Goal: Task Accomplishment & Management: Manage account settings

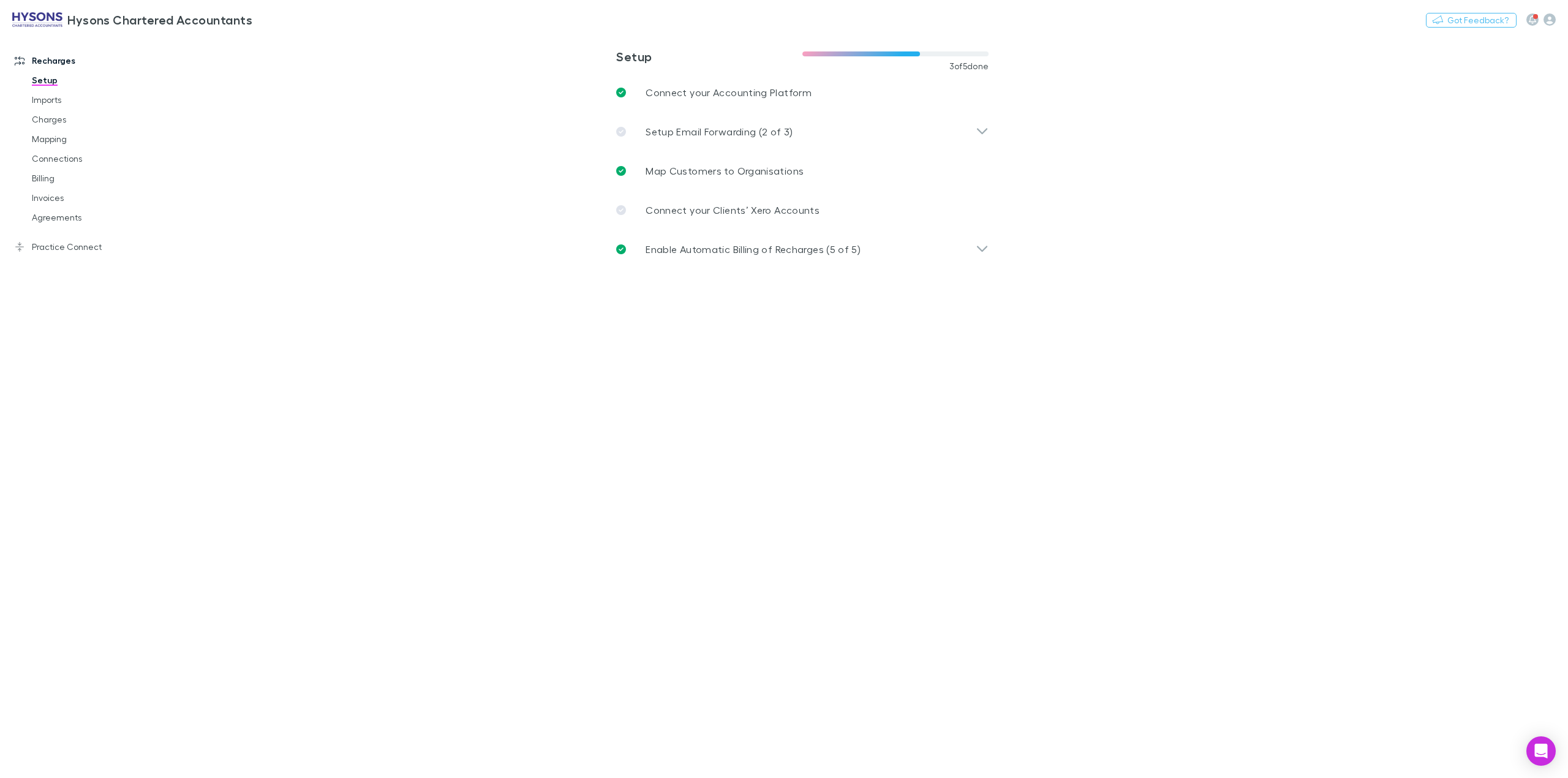
click at [55, 123] on link "Charges" at bounding box center [97, 119] width 155 height 19
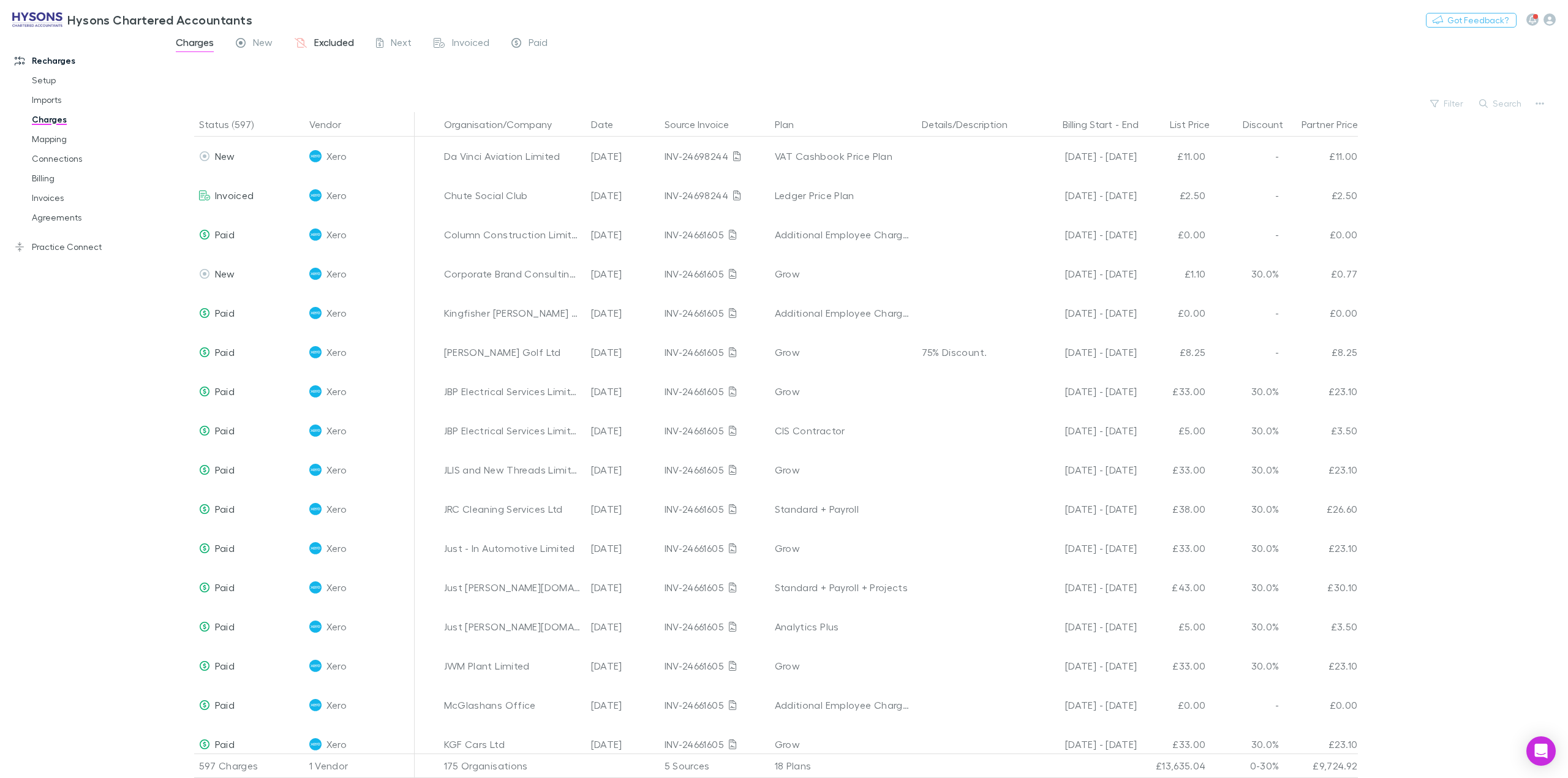
click at [329, 41] on span "Excluded" at bounding box center [334, 44] width 40 height 16
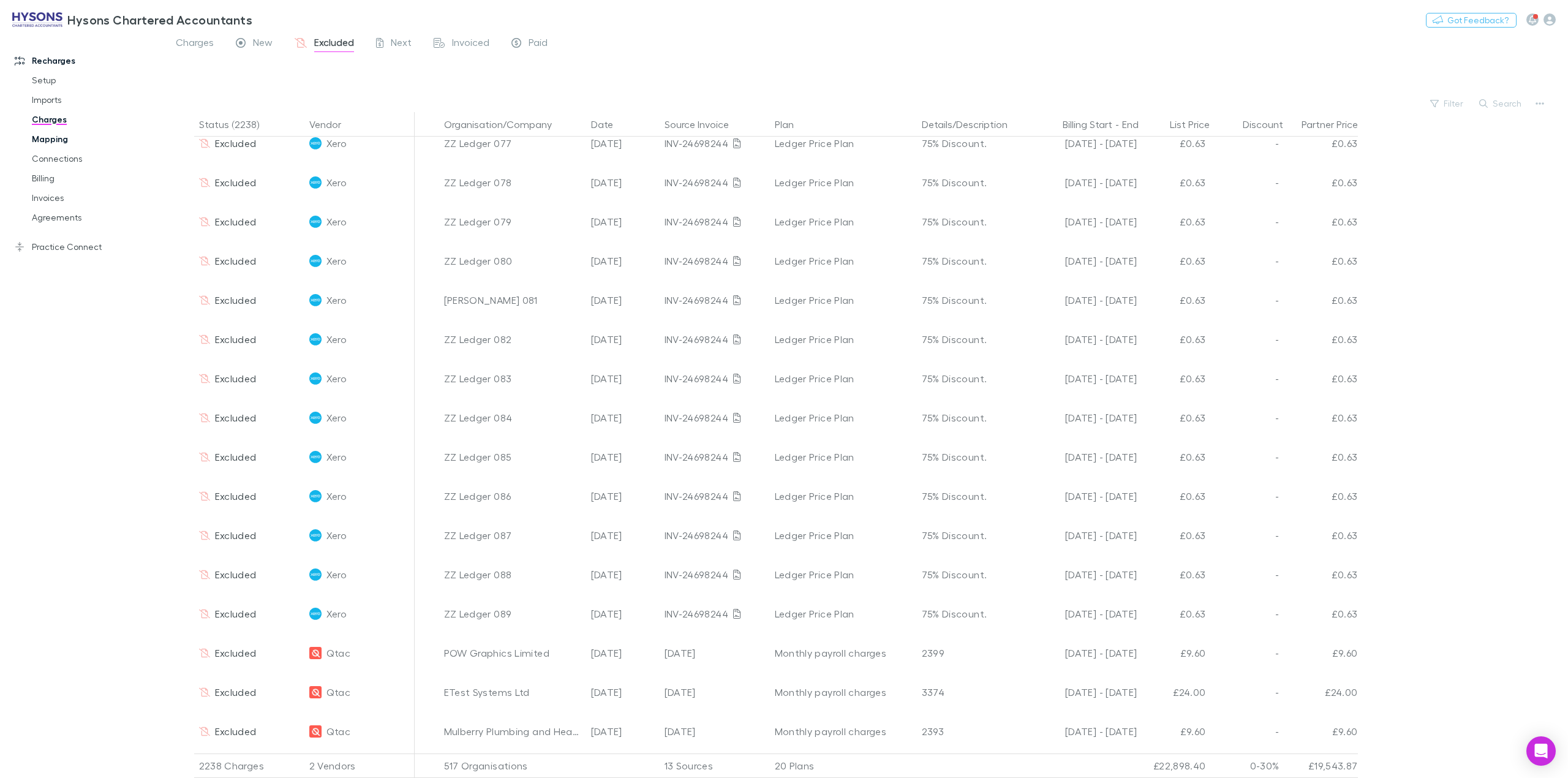
scroll to position [6424, 0]
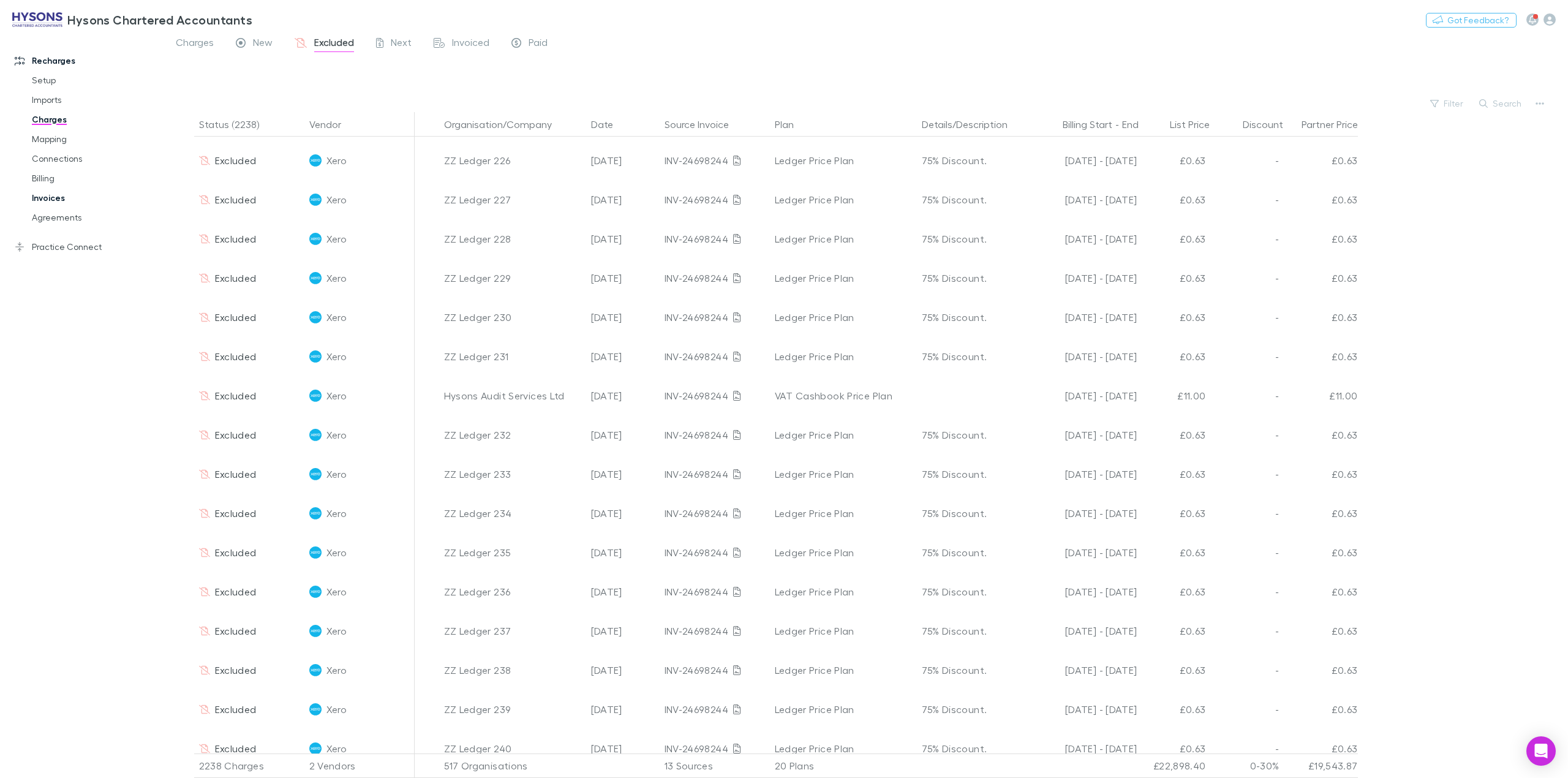
click at [65, 195] on link "Invoices" at bounding box center [97, 197] width 155 height 19
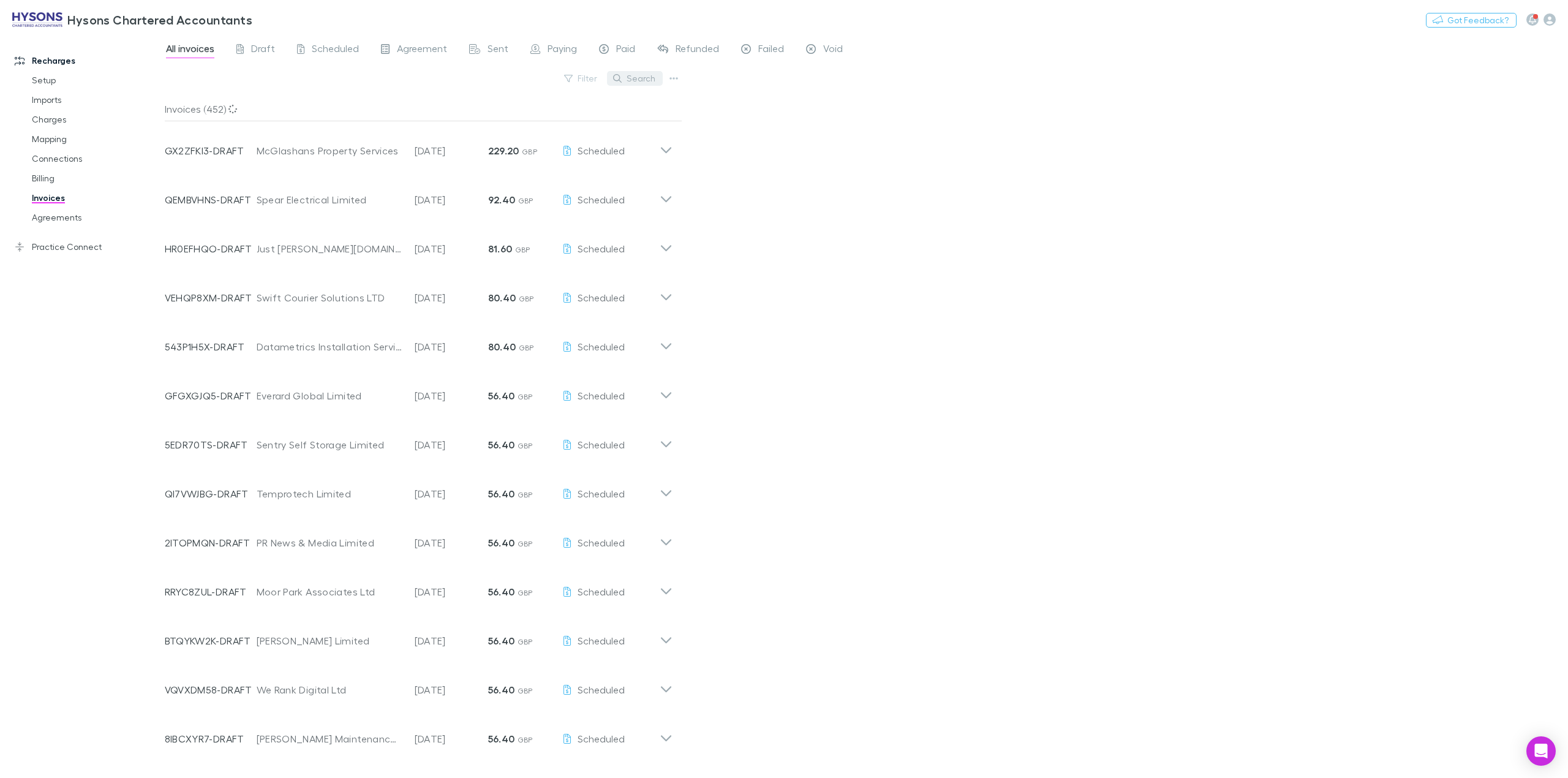
click at [643, 81] on button "Search" at bounding box center [635, 78] width 56 height 14
type input "*****"
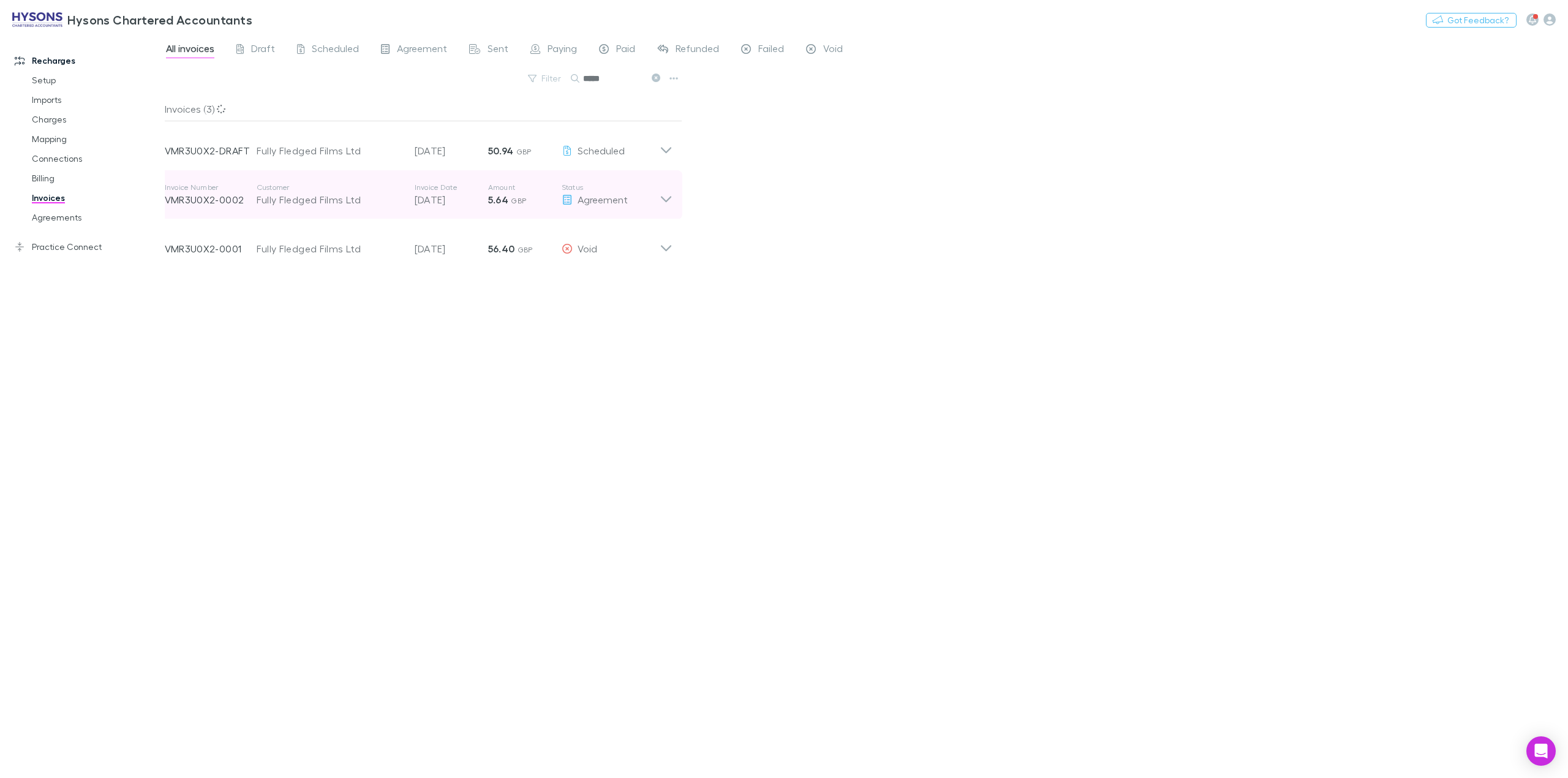
click at [672, 200] on icon at bounding box center [666, 195] width 13 height 24
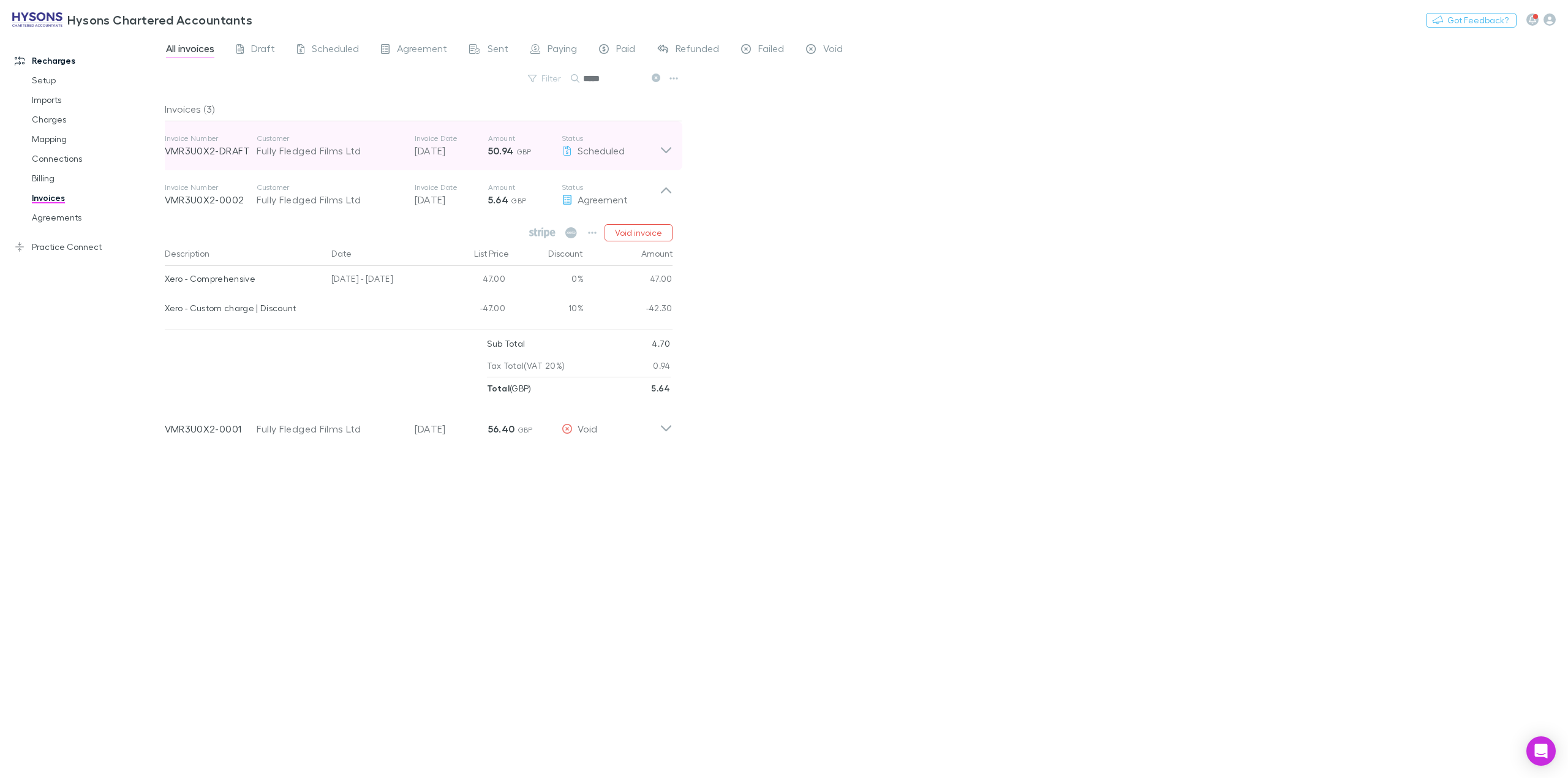
click at [668, 152] on icon at bounding box center [666, 145] width 13 height 24
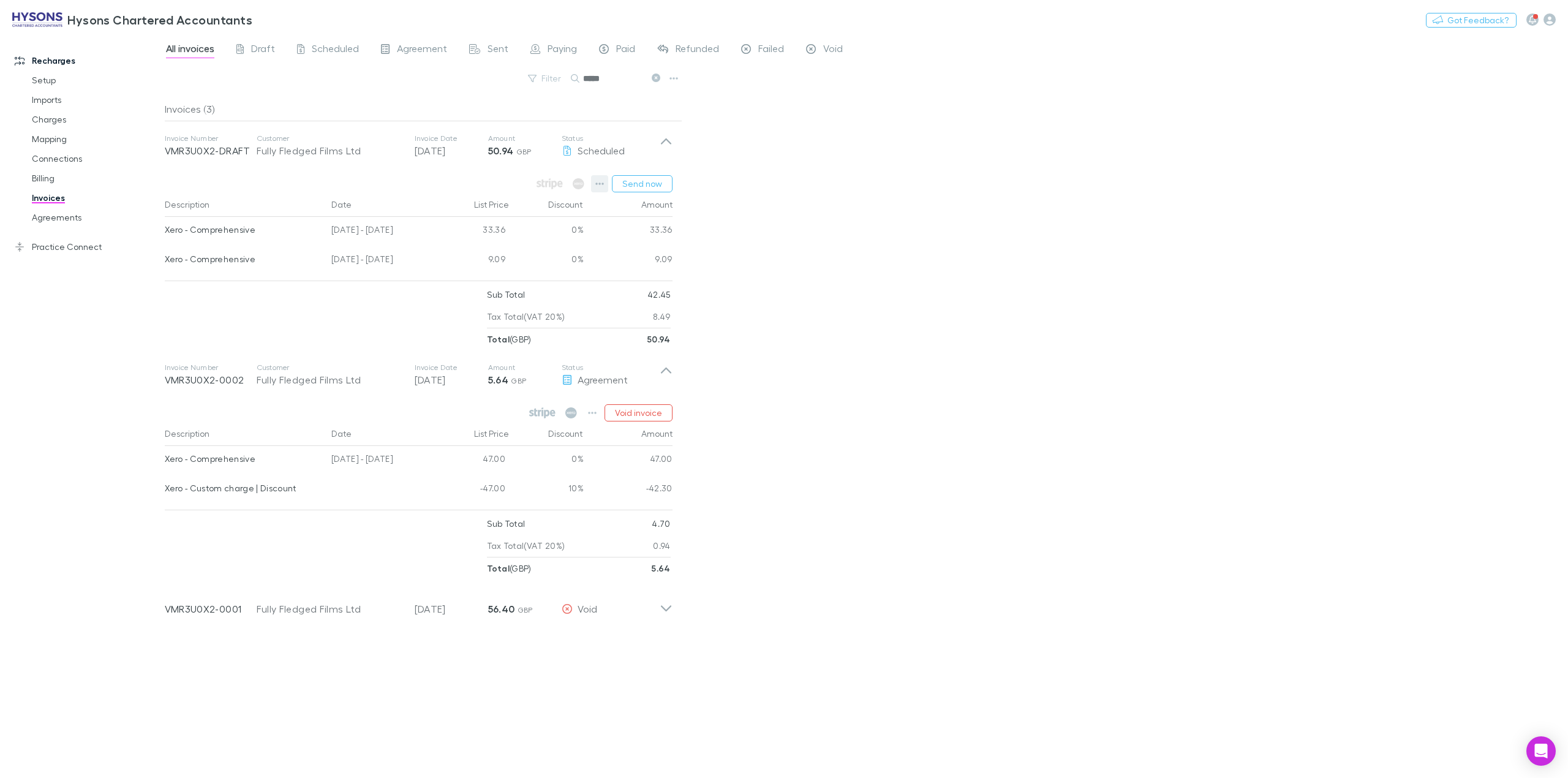
click at [594, 184] on button "button" at bounding box center [599, 183] width 17 height 17
click at [503, 258] on p "Add charge" at bounding box center [525, 255] width 149 height 14
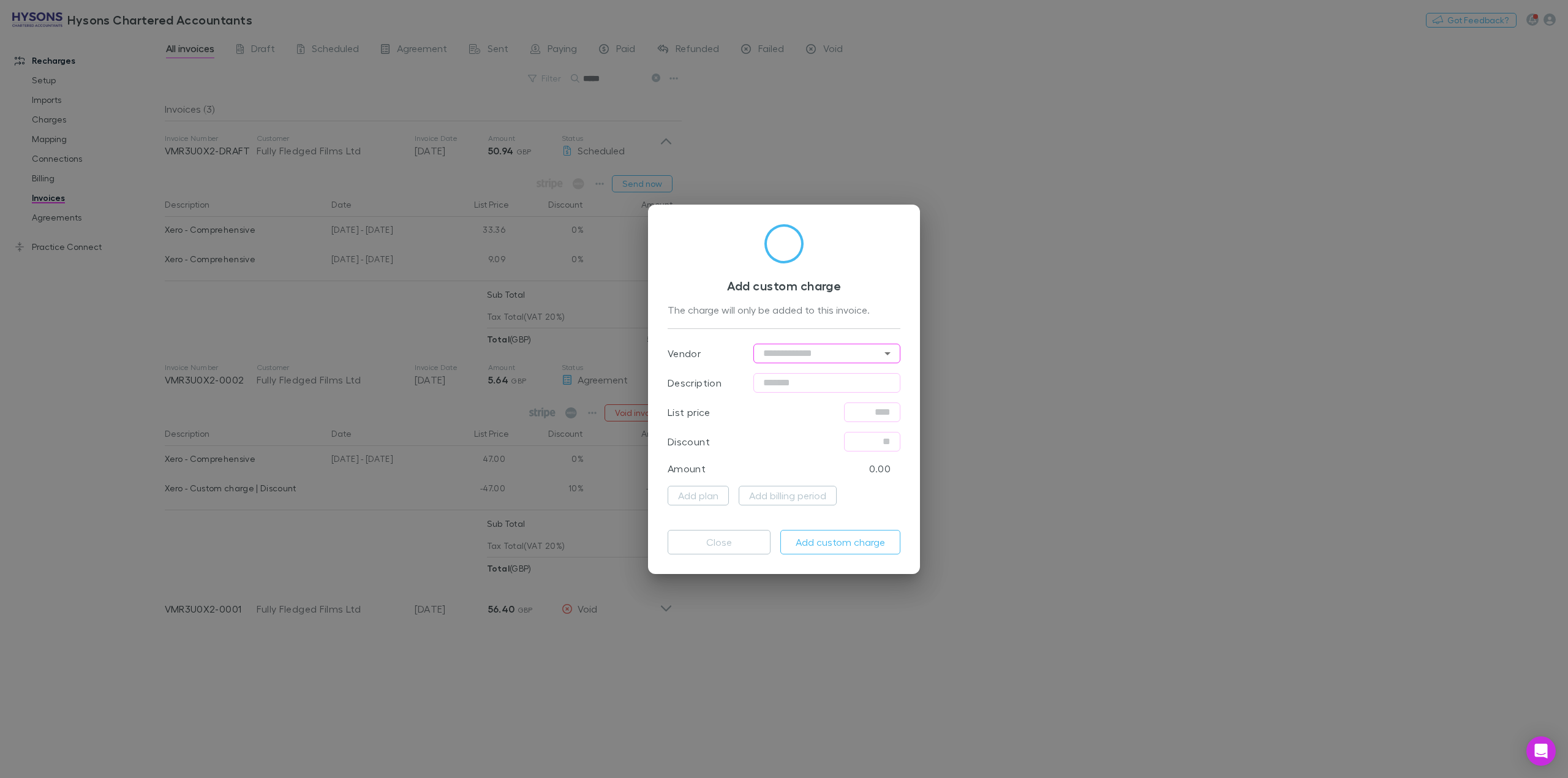
click at [814, 354] on input "text" at bounding box center [827, 353] width 147 height 19
click at [814, 375] on li "Xero" at bounding box center [828, 378] width 147 height 22
type input "****"
click at [817, 382] on input "text" at bounding box center [827, 382] width 147 height 19
type input "********"
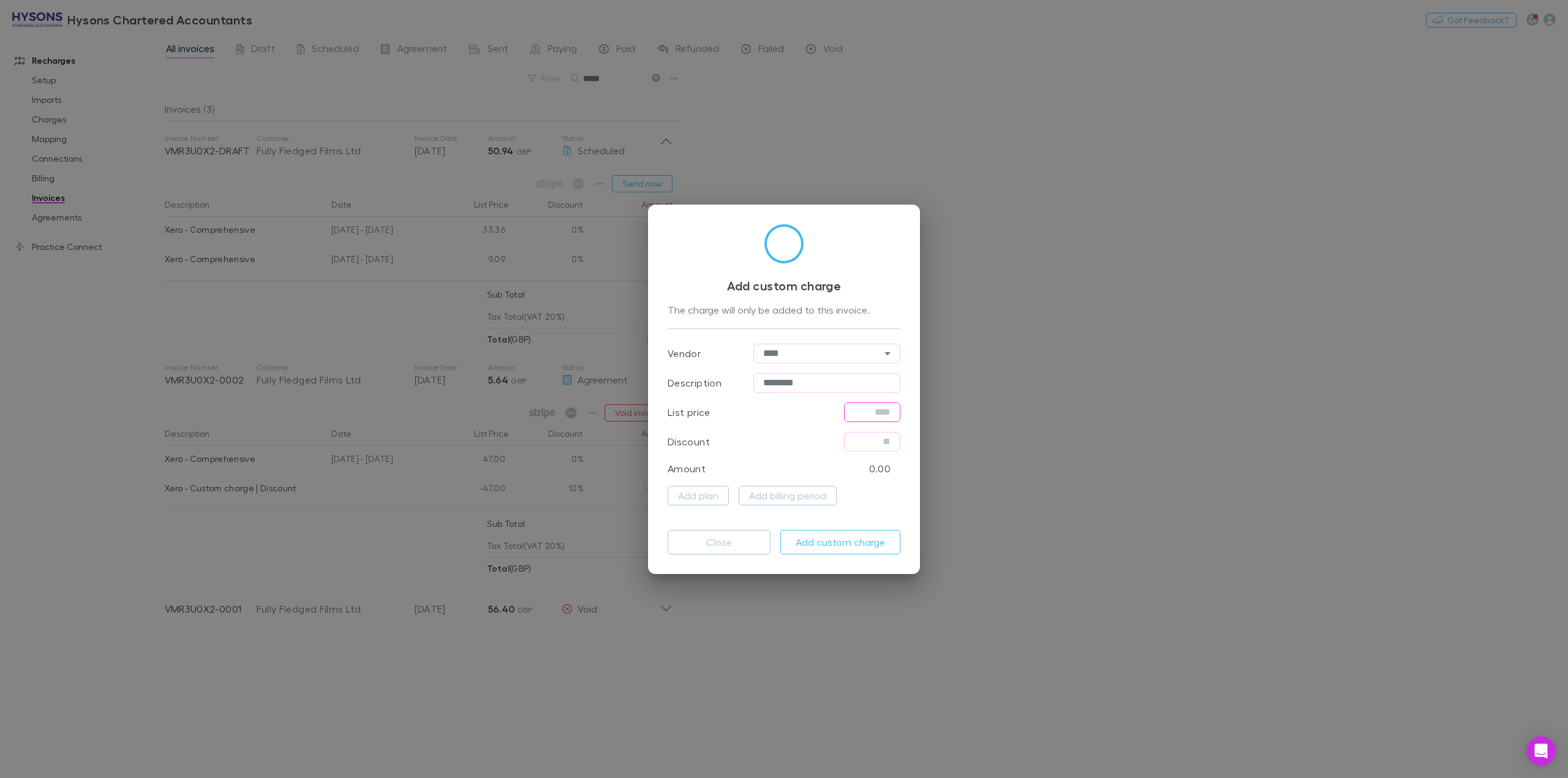
click at [863, 411] on input "text" at bounding box center [872, 412] width 56 height 19
type input "*****"
drag, startPoint x: 842, startPoint y: 211, endPoint x: 1081, endPoint y: 243, distance: 241.1
click at [1081, 243] on div "Add custom charge The charge will only be added to this invoice. Vendor **** ​ …" at bounding box center [784, 389] width 1568 height 778
click at [861, 439] on input "text" at bounding box center [872, 441] width 56 height 19
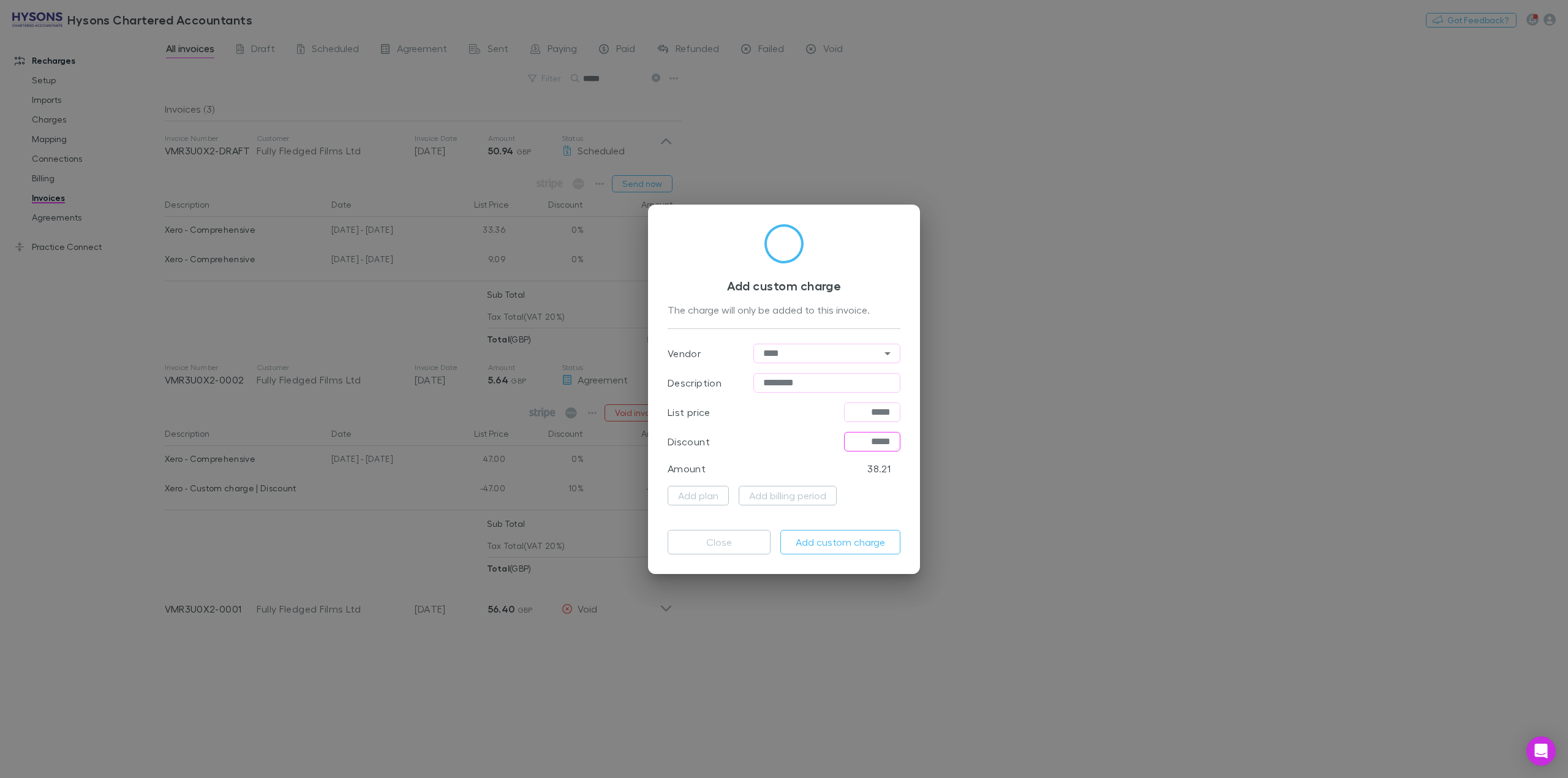
type input "*****"
click at [1090, 412] on div "Add custom charge The charge will only be added to this invoice. Vendor **** ​ …" at bounding box center [784, 389] width 1568 height 778
click at [863, 415] on input "*****" at bounding box center [872, 412] width 56 height 19
type input "******"
click at [895, 501] on div "Add plan Add billing period" at bounding box center [784, 495] width 233 height 19
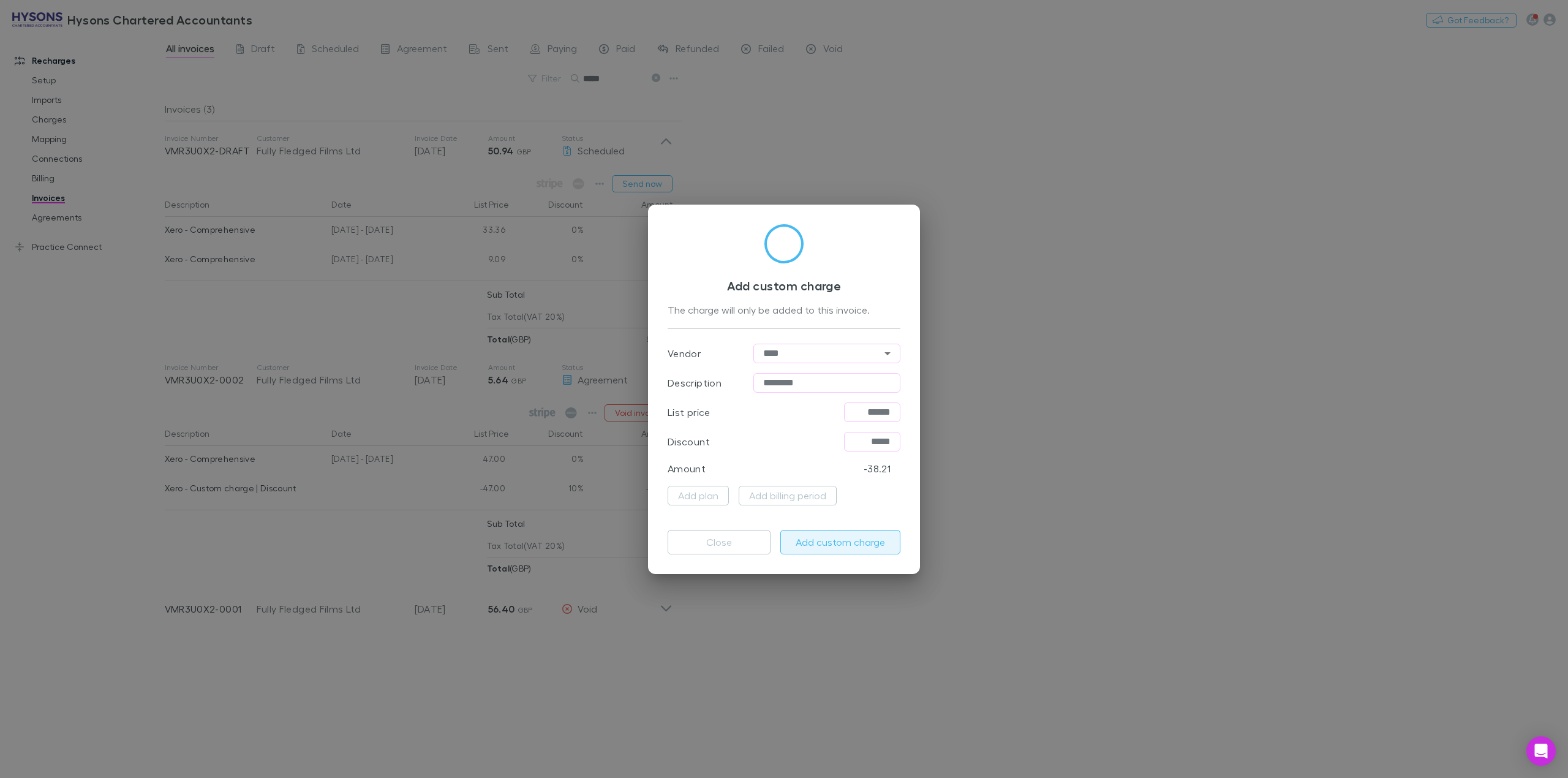
click at [837, 546] on button "Add custom charge" at bounding box center [841, 541] width 120 height 24
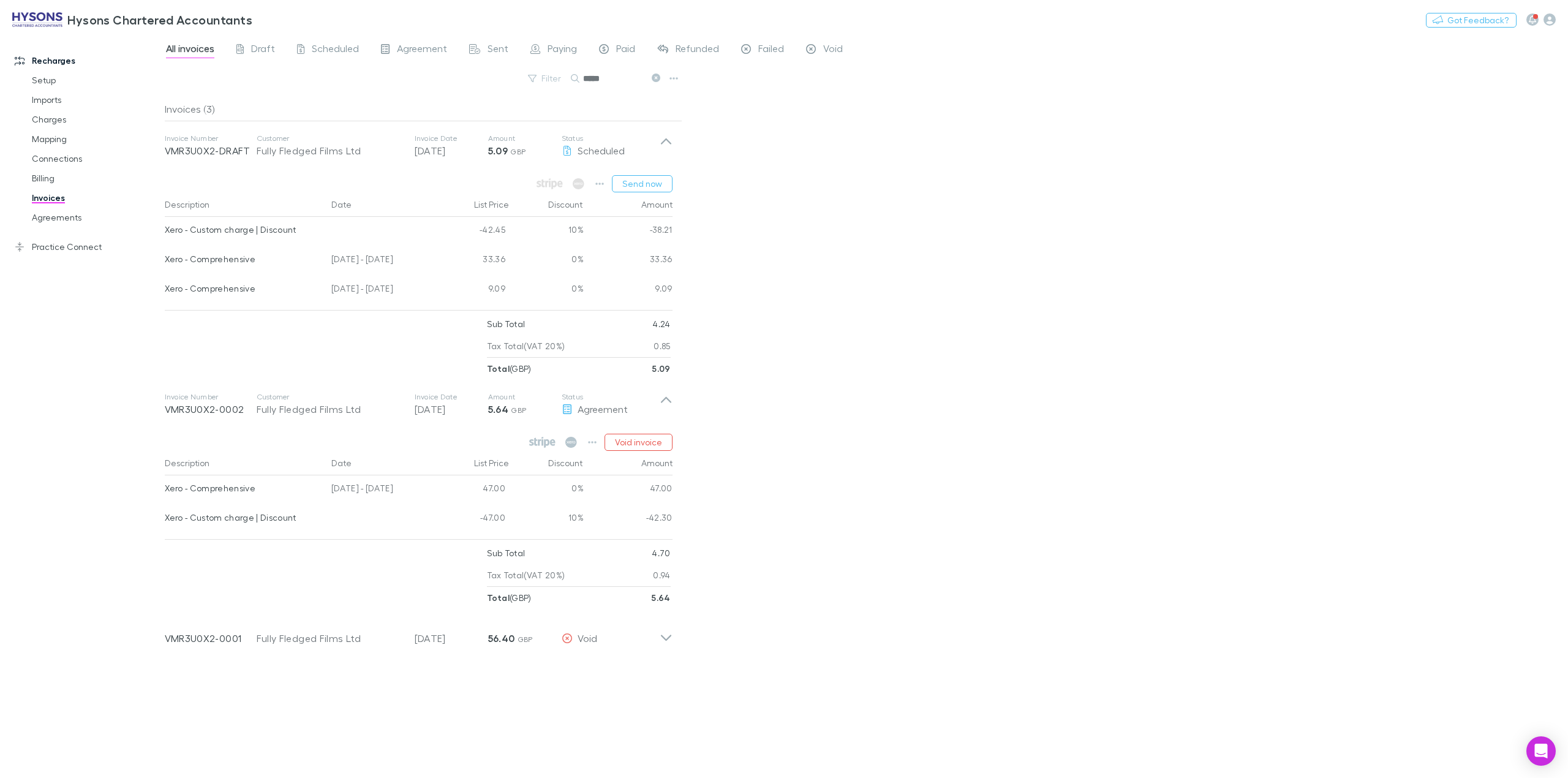
click at [53, 197] on link "Invoices" at bounding box center [97, 197] width 155 height 19
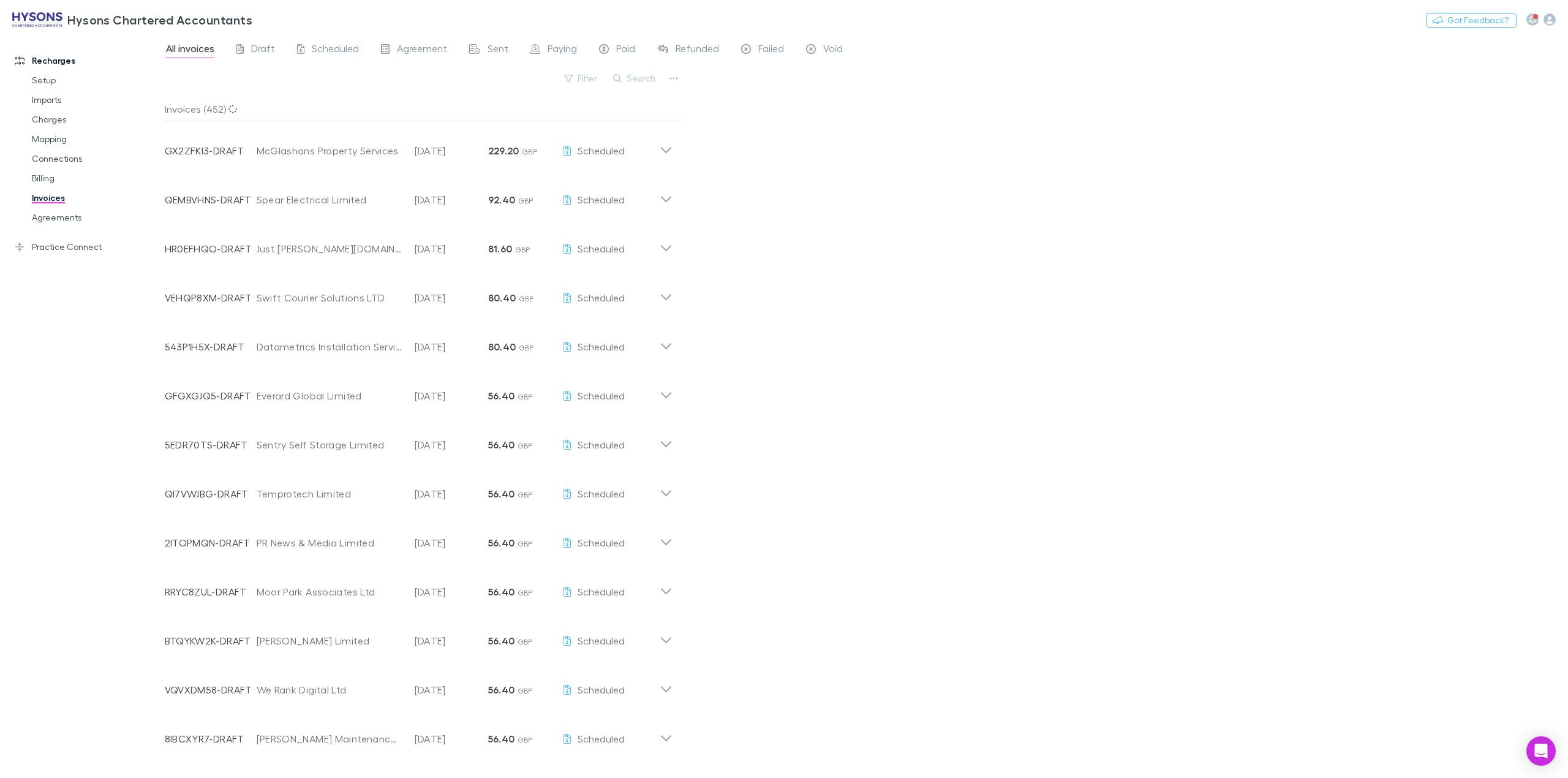
click at [69, 339] on div "Recharges Setup Imports Charges Mapping Connections Billing Invoices Agreements…" at bounding box center [88, 404] width 177 height 732
click at [59, 140] on link "Mapping" at bounding box center [97, 138] width 155 height 19
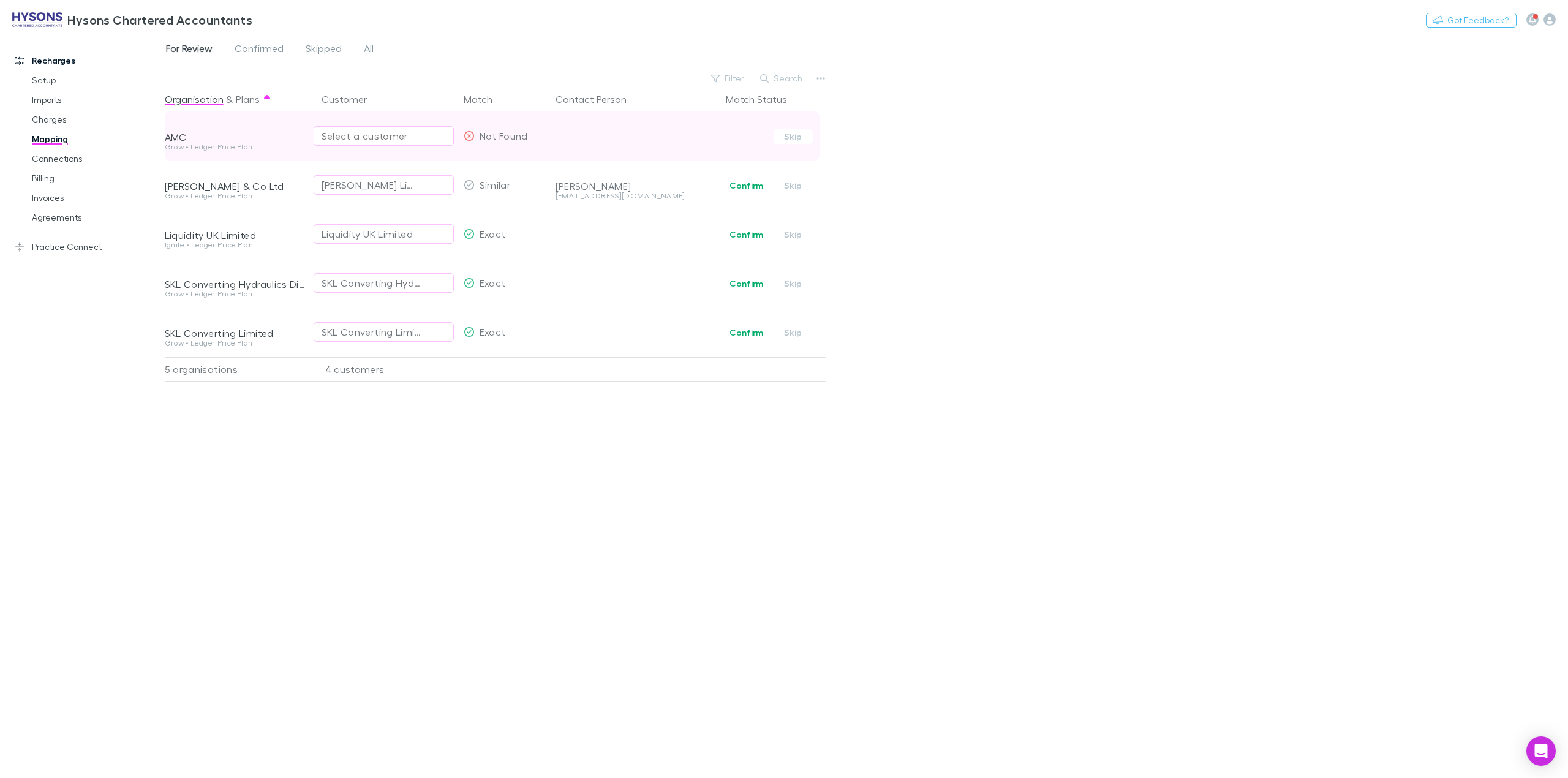
click at [376, 136] on div "Select a customer" at bounding box center [384, 135] width 125 height 14
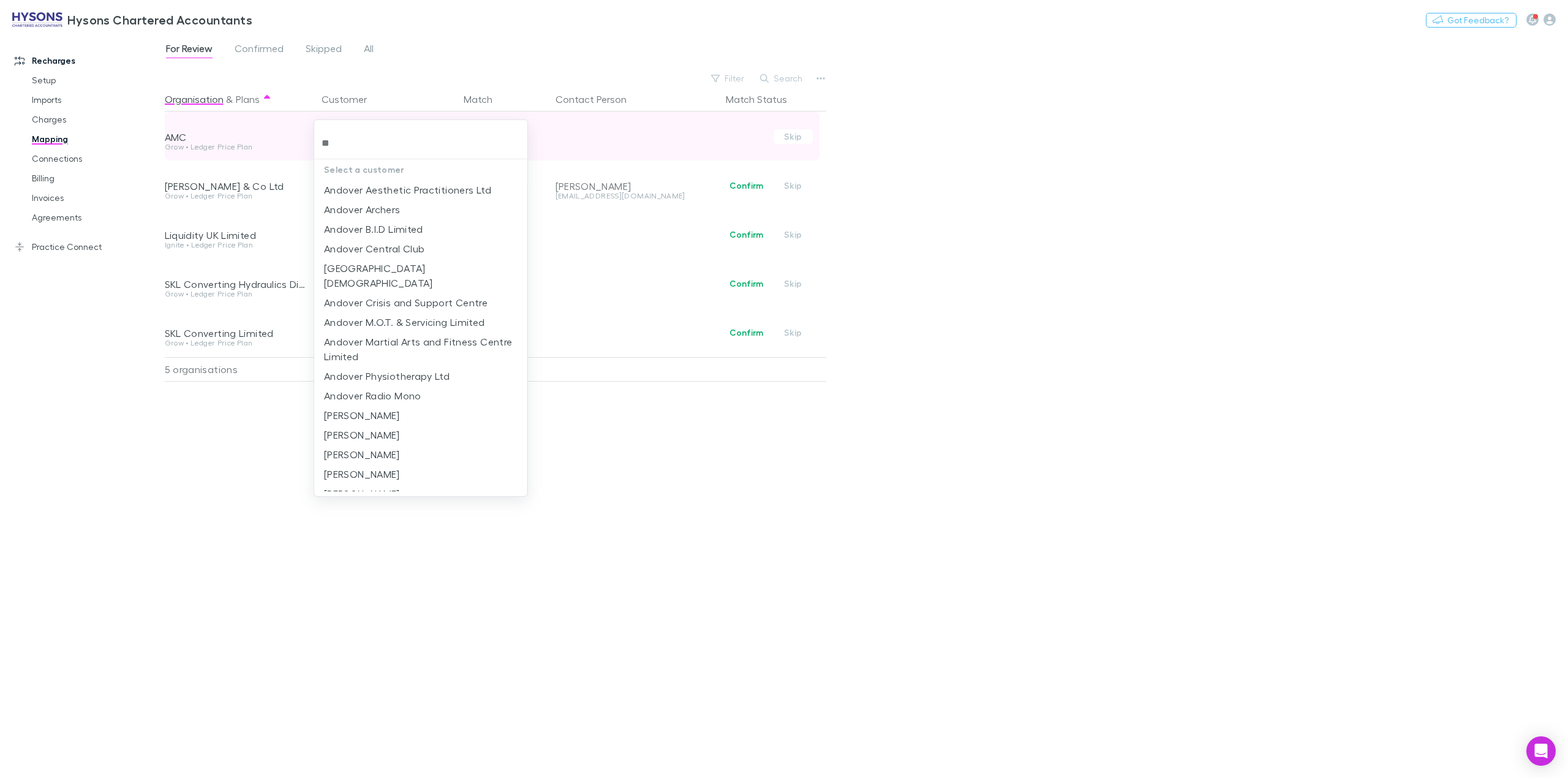
type input "*"
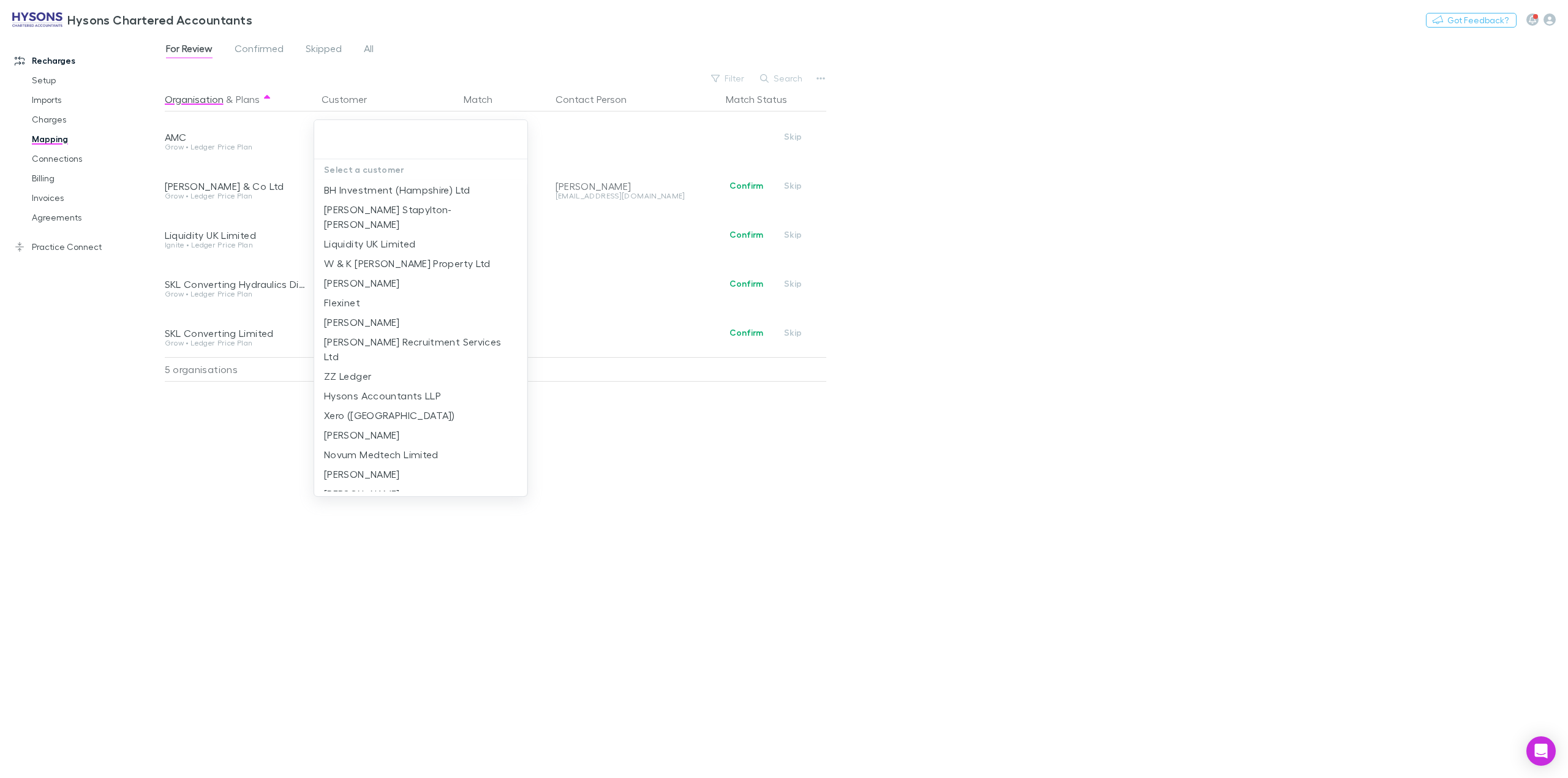
click at [754, 773] on div at bounding box center [784, 389] width 1568 height 778
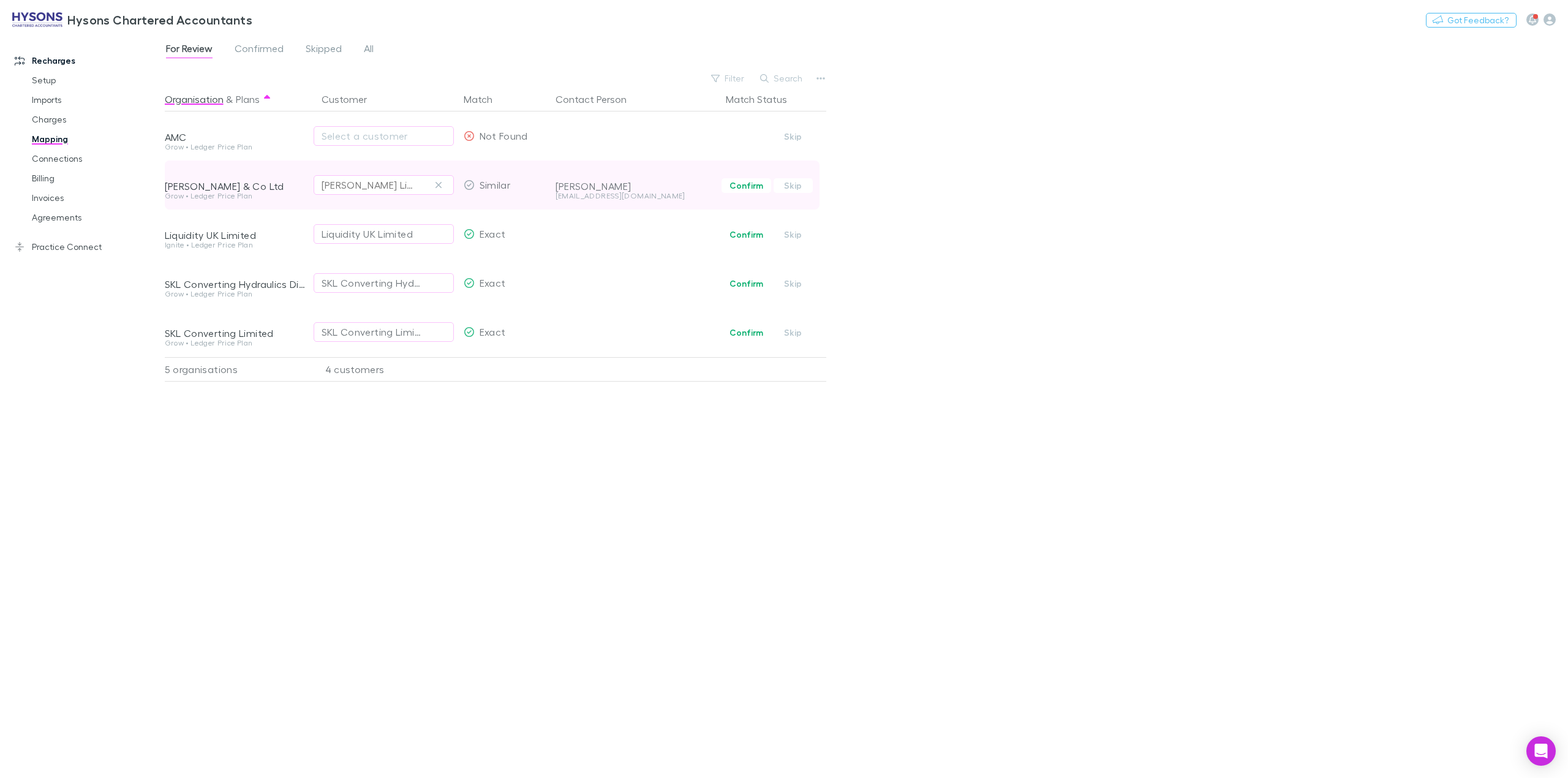
click at [402, 184] on div "[PERSON_NAME] Limited" at bounding box center [384, 185] width 125 height 14
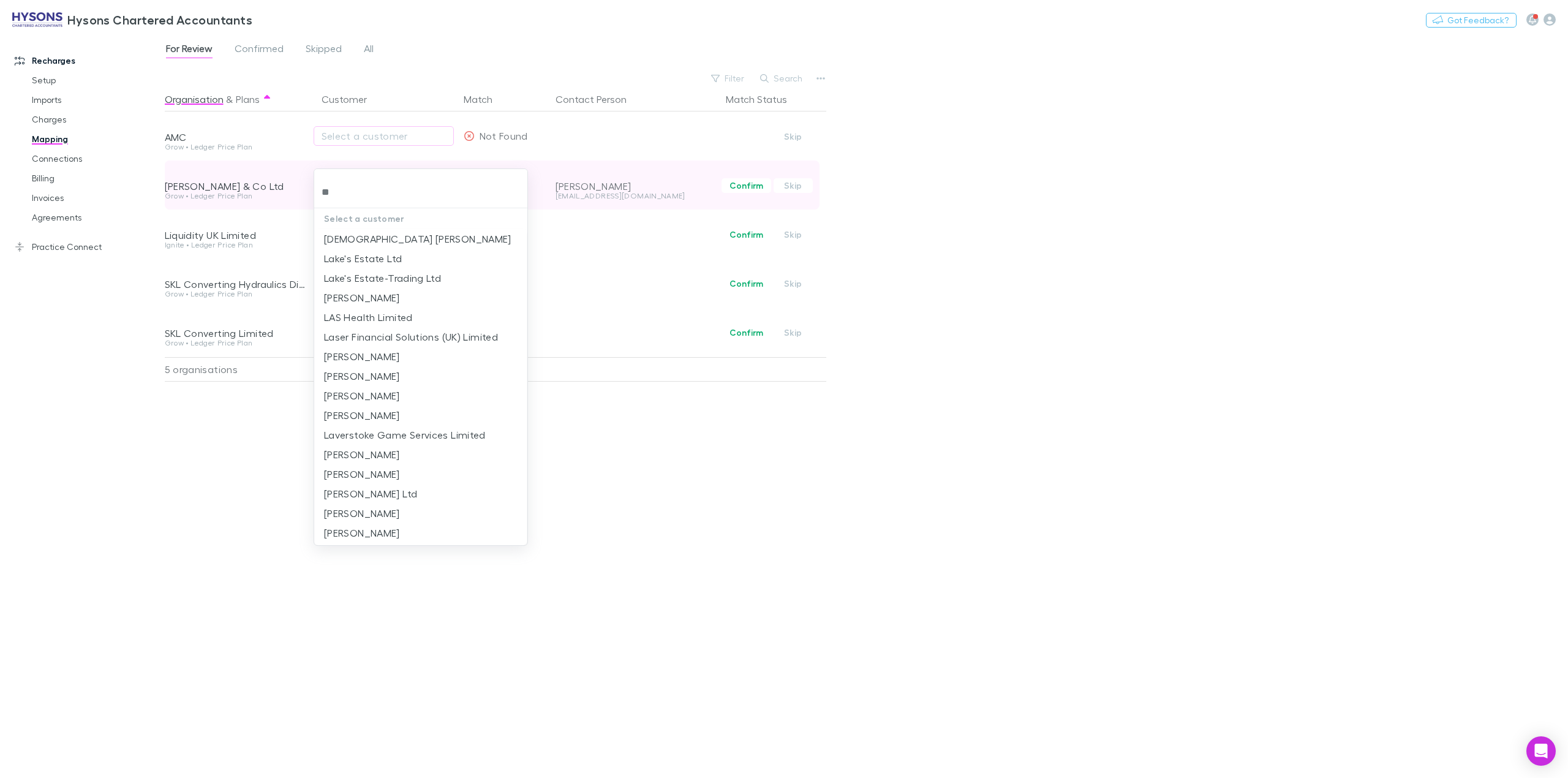
type input "*"
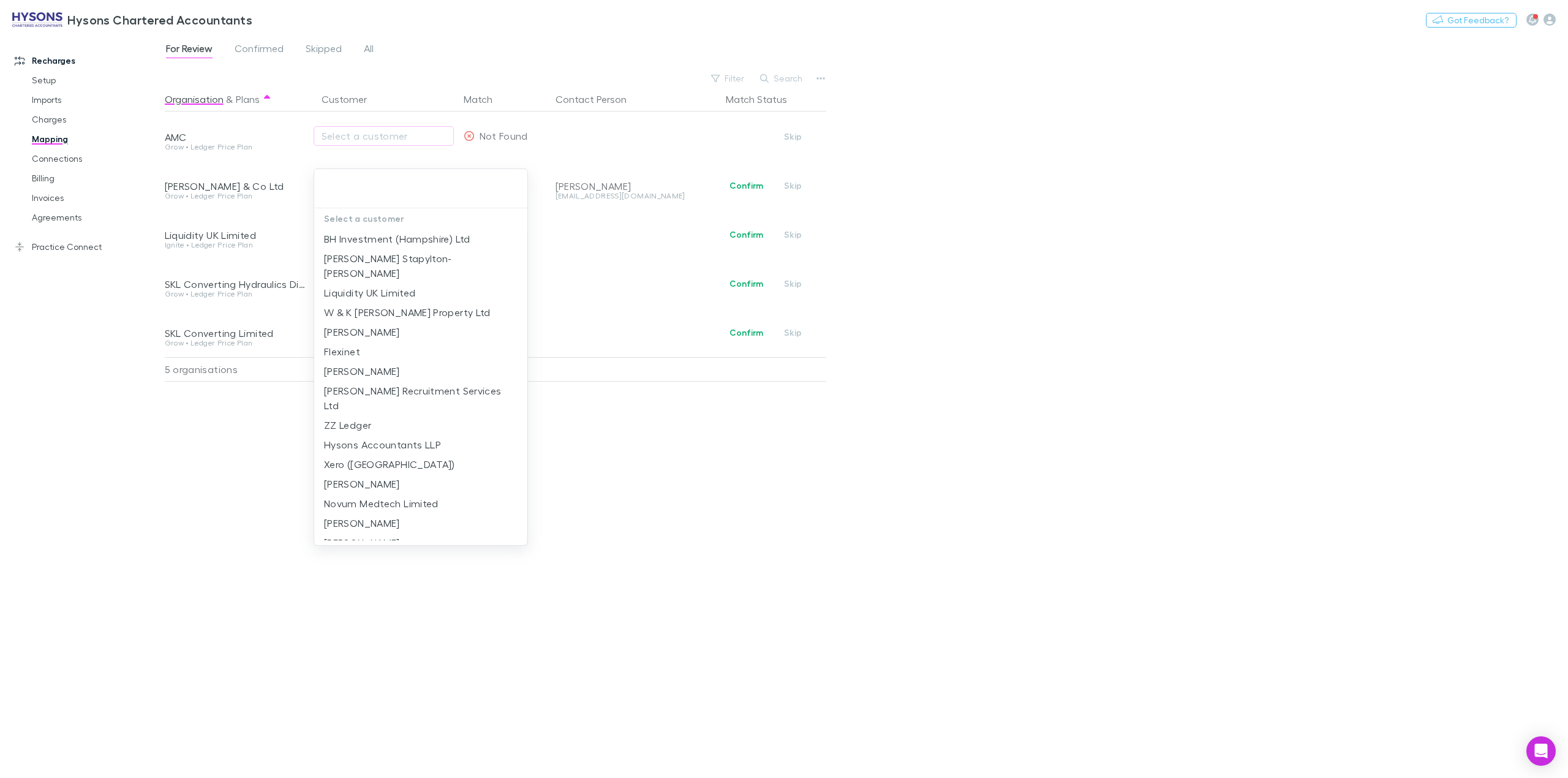
click at [640, 449] on div at bounding box center [784, 389] width 1568 height 778
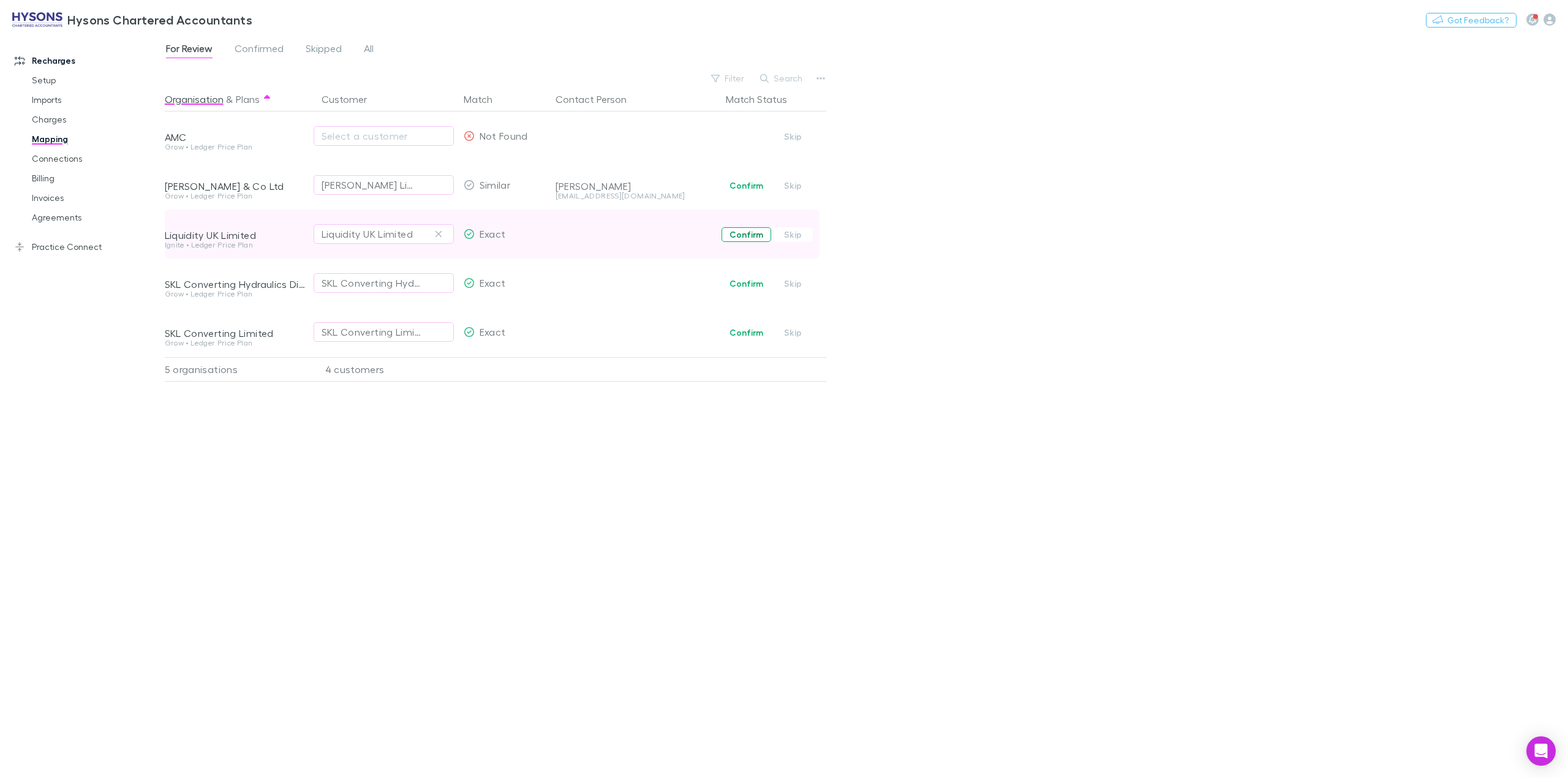
click at [749, 233] on button "Confirm" at bounding box center [746, 234] width 49 height 14
click at [753, 288] on button "Confirm" at bounding box center [746, 283] width 49 height 14
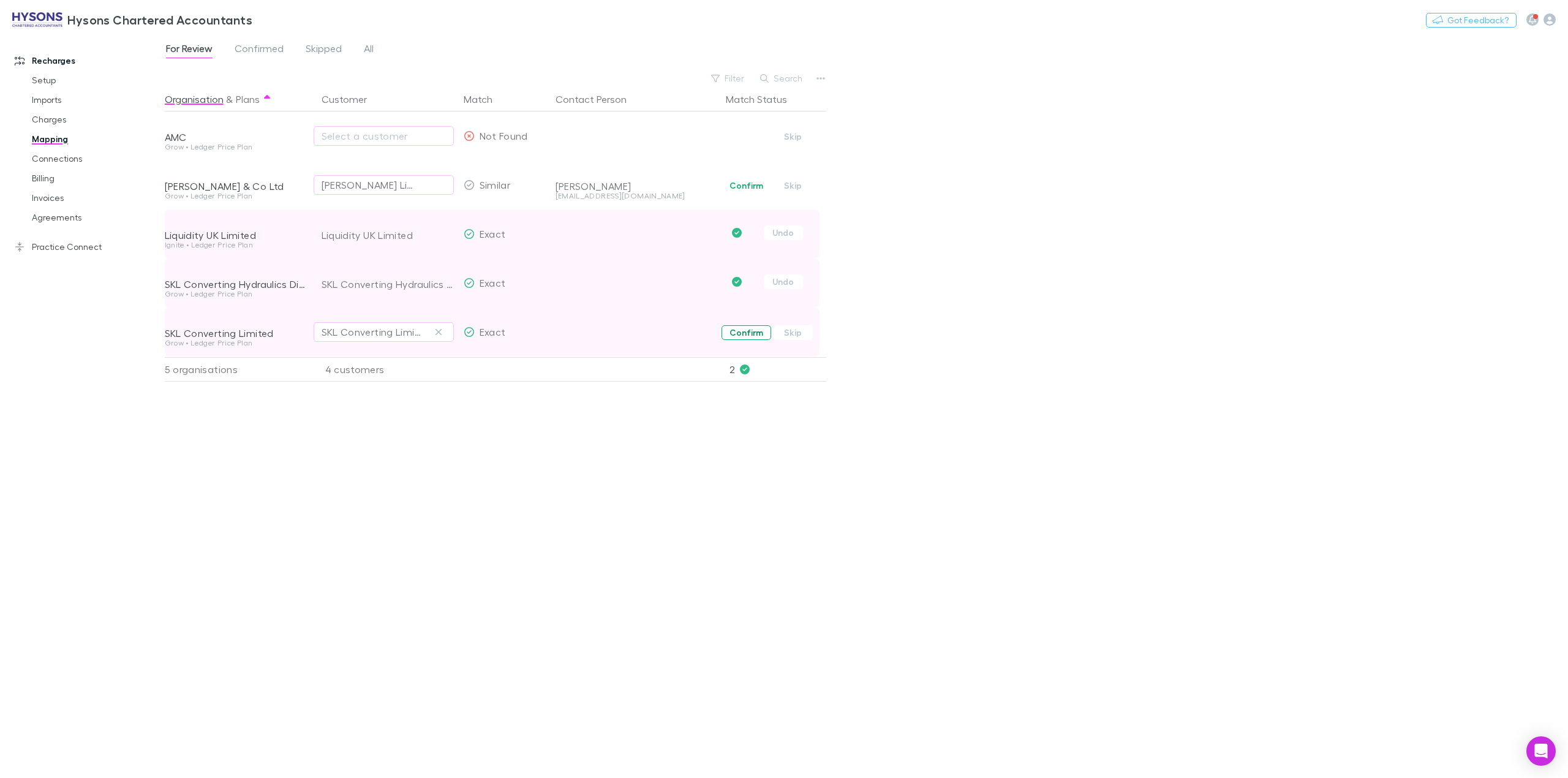
click at [746, 334] on button "Confirm" at bounding box center [746, 332] width 49 height 14
click at [53, 123] on link "Charges" at bounding box center [97, 119] width 155 height 19
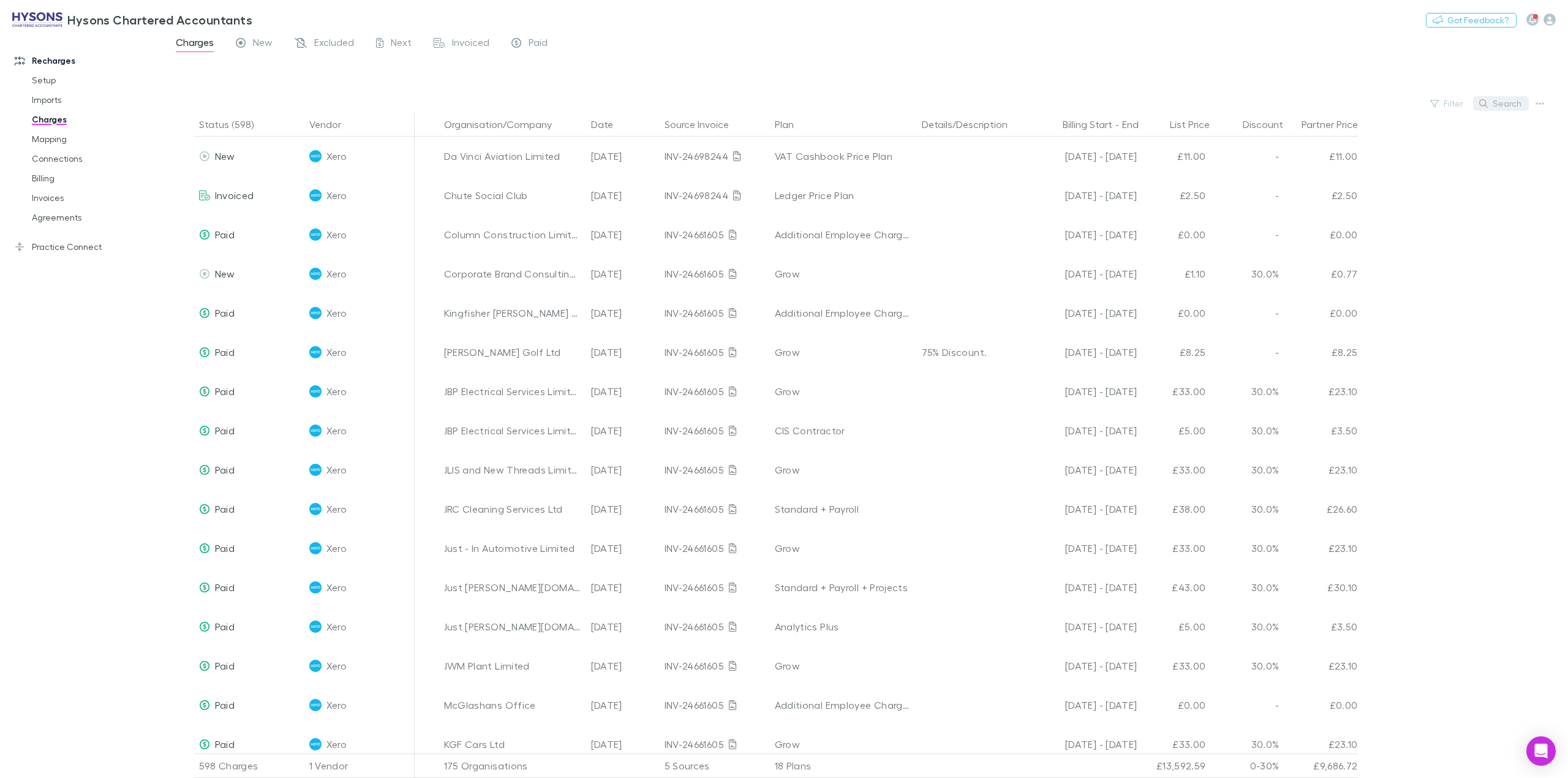
click at [1507, 101] on button "Search" at bounding box center [1500, 103] width 56 height 14
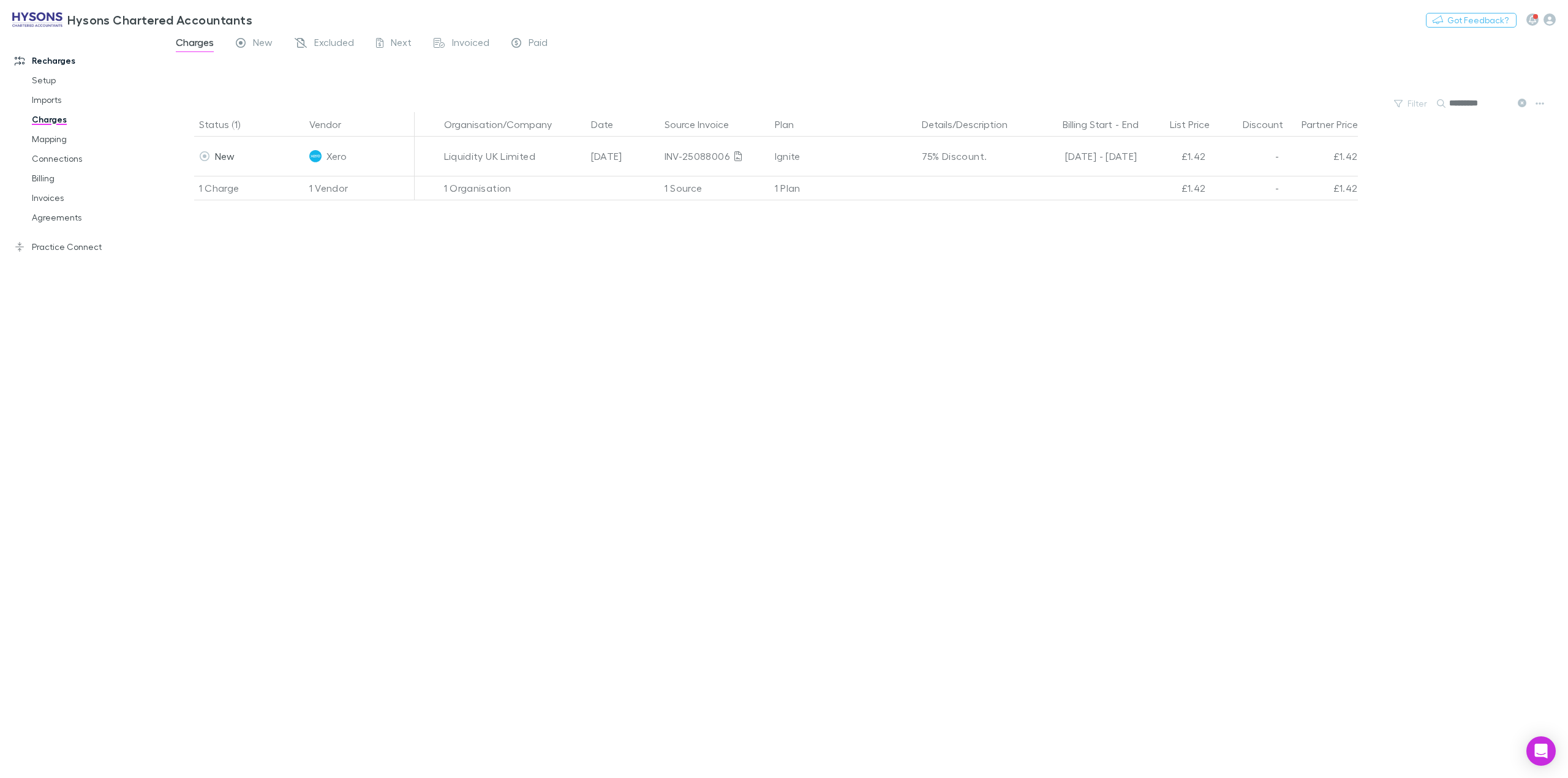
drag, startPoint x: 1473, startPoint y: 106, endPoint x: 1451, endPoint y: 109, distance: 22.2
click at [1451, 109] on input "*********" at bounding box center [1480, 103] width 61 height 17
type input "***"
click at [1490, 103] on input "***" at bounding box center [1480, 103] width 61 height 17
click at [60, 138] on link "Mapping" at bounding box center [97, 138] width 155 height 19
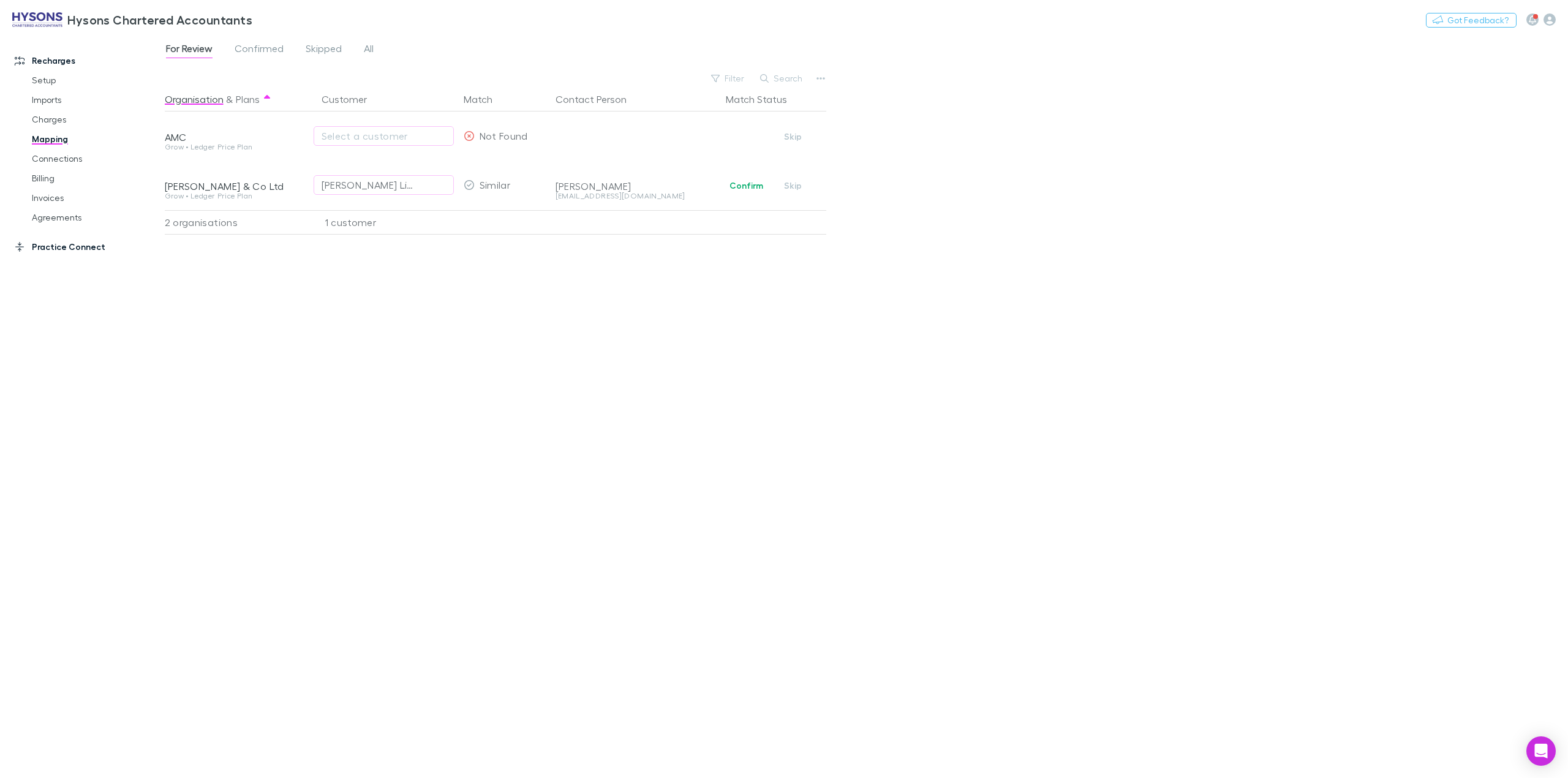
click at [49, 245] on link "Practice Connect" at bounding box center [88, 247] width 172 height 19
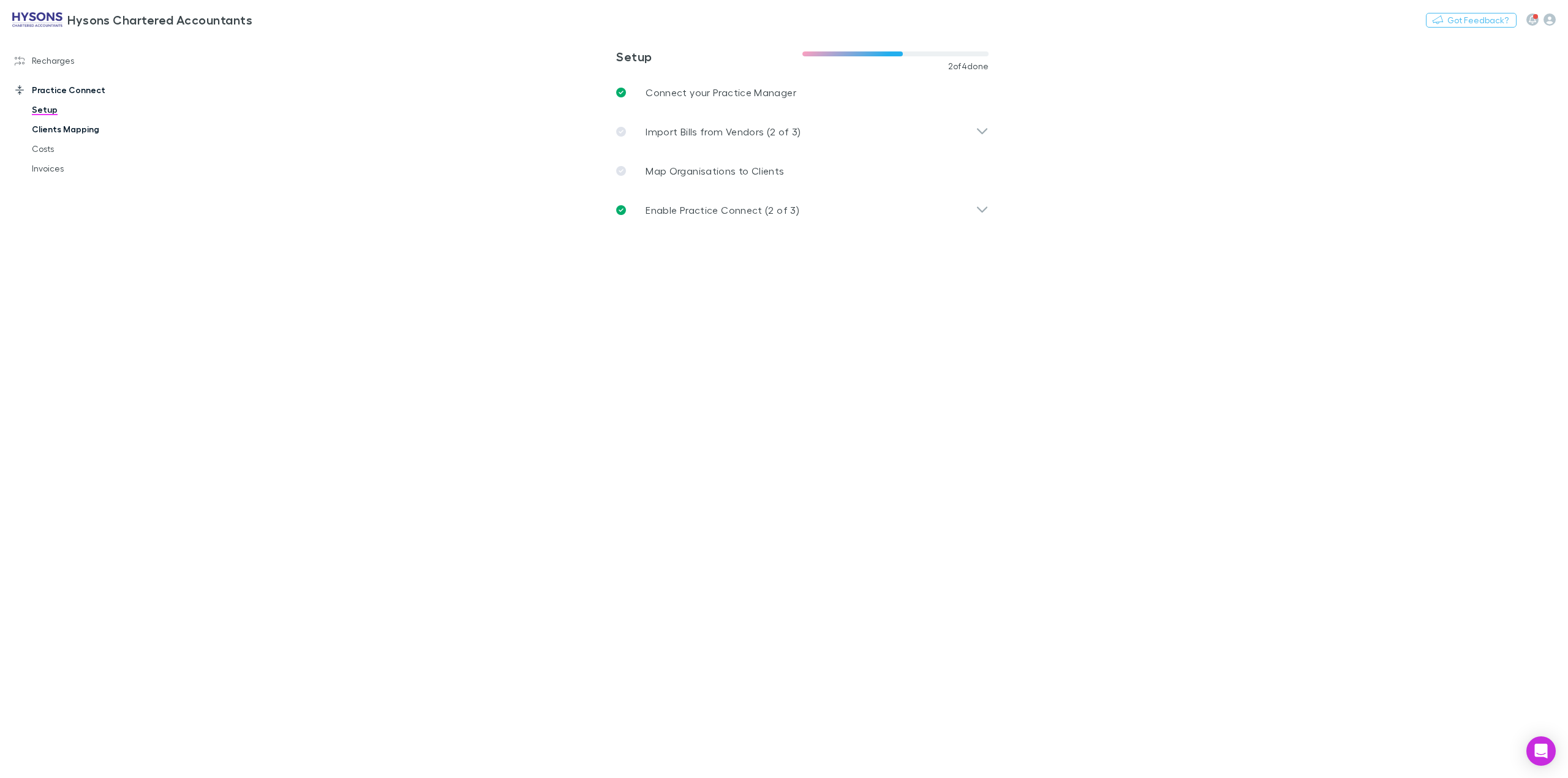
click at [57, 130] on link "Clients Mapping" at bounding box center [97, 129] width 155 height 19
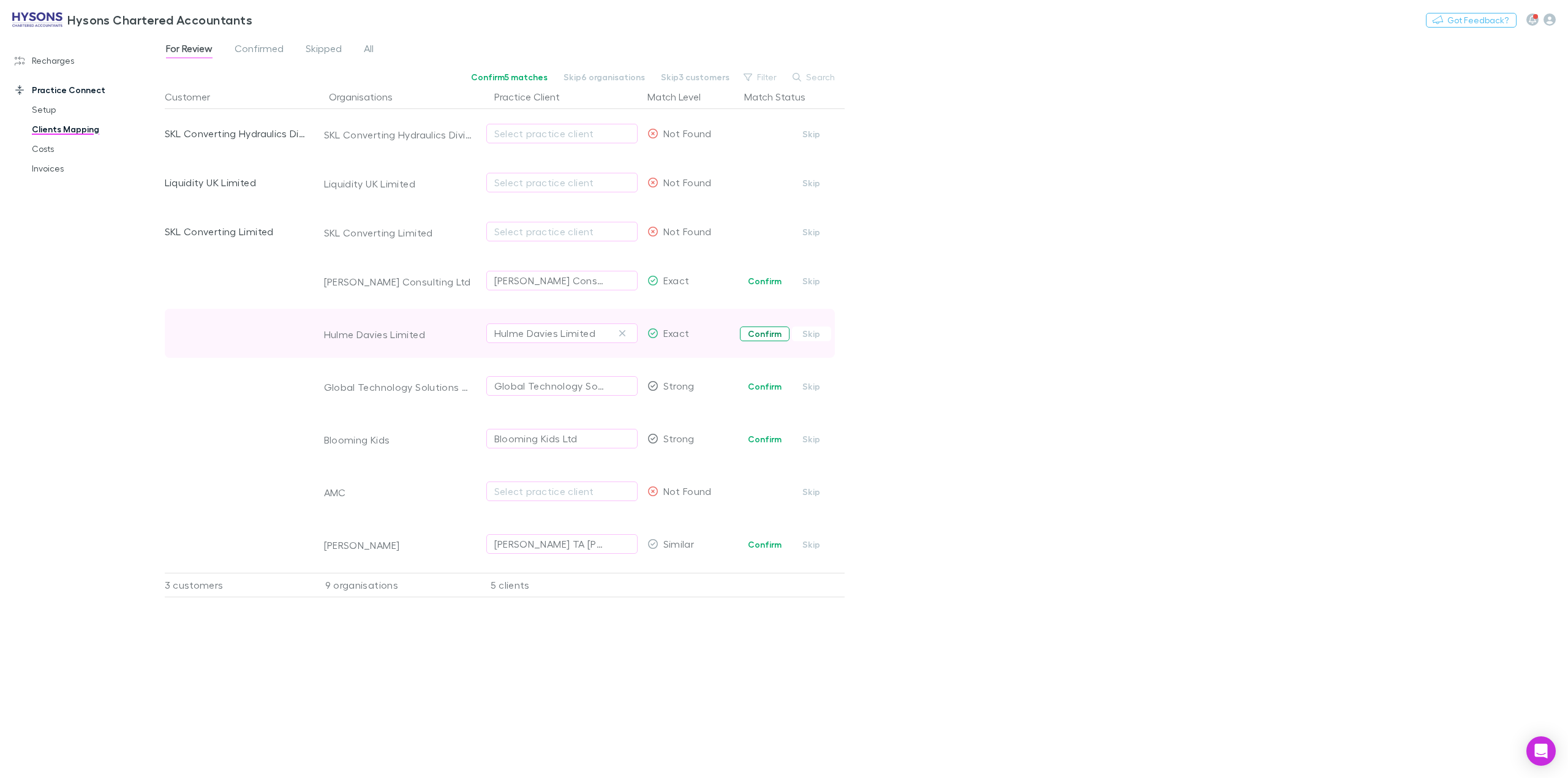
click at [766, 337] on button "Confirm" at bounding box center [764, 334] width 49 height 14
click at [775, 280] on button "Confirm" at bounding box center [764, 280] width 49 height 14
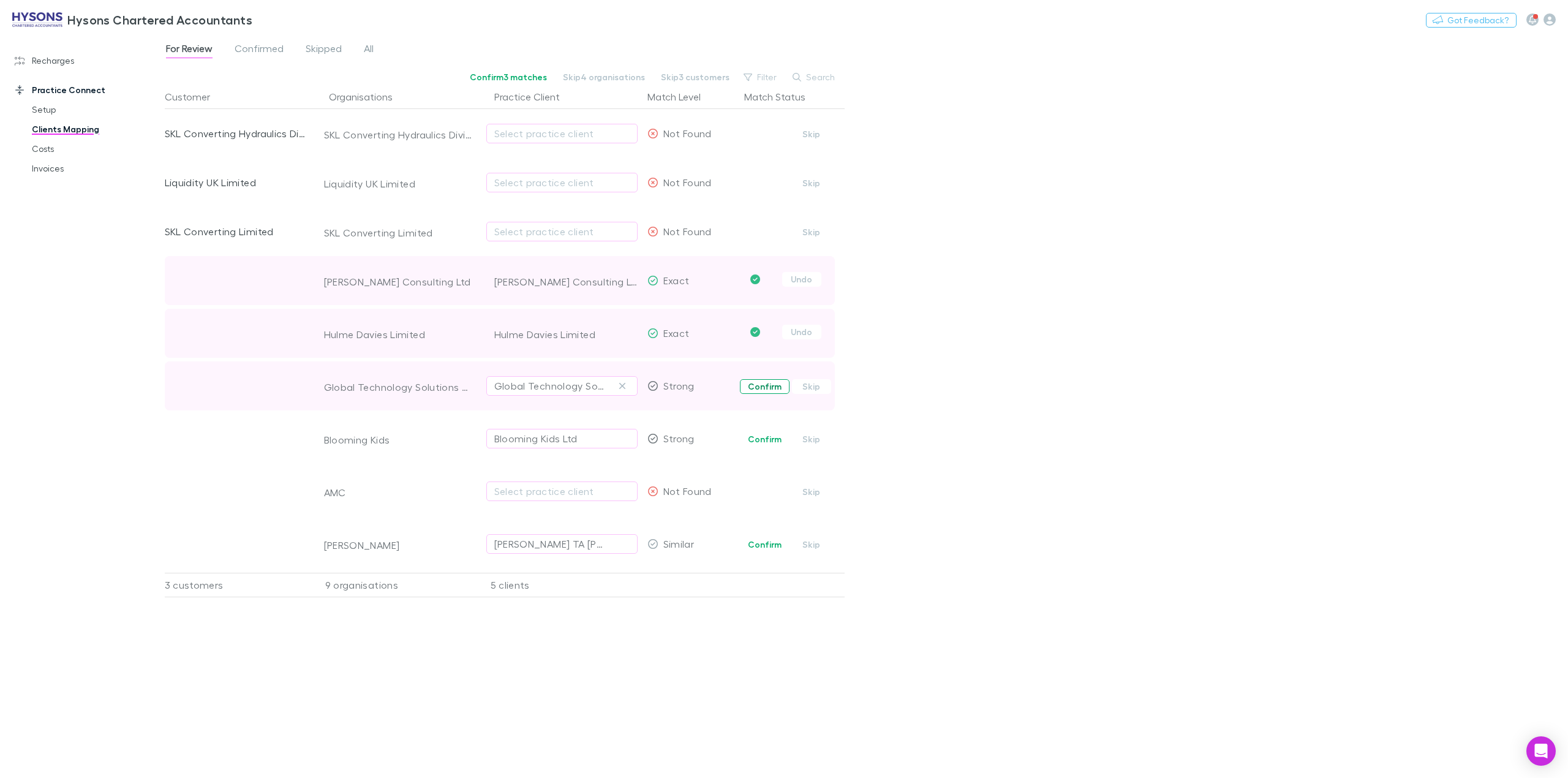
click at [757, 387] on button "Confirm" at bounding box center [764, 386] width 49 height 14
click at [751, 441] on button "Confirm" at bounding box center [764, 439] width 49 height 14
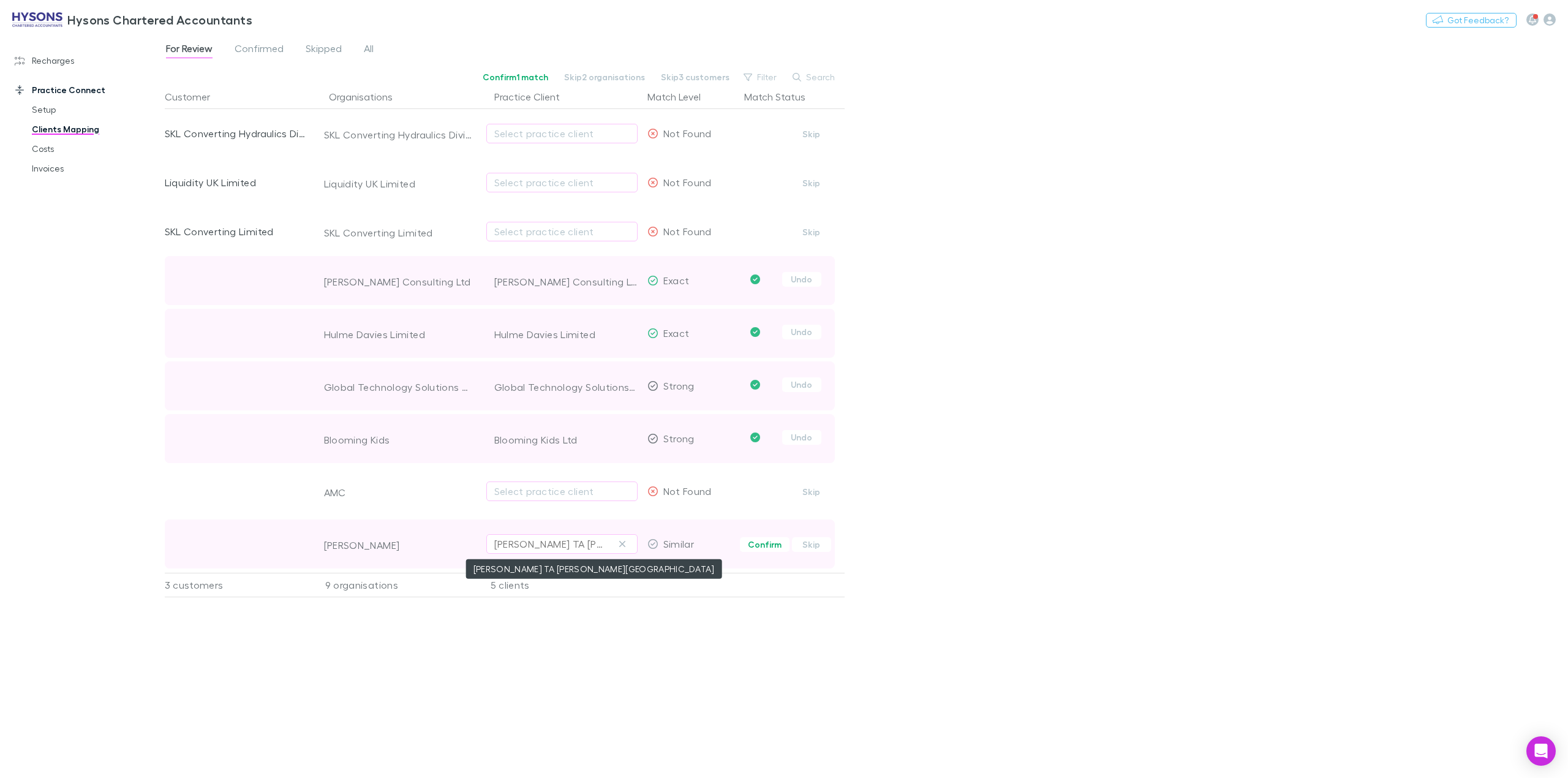
click at [576, 548] on div "[PERSON_NAME] TA [PERSON_NAME][GEOGRAPHIC_DATA]" at bounding box center [550, 543] width 111 height 14
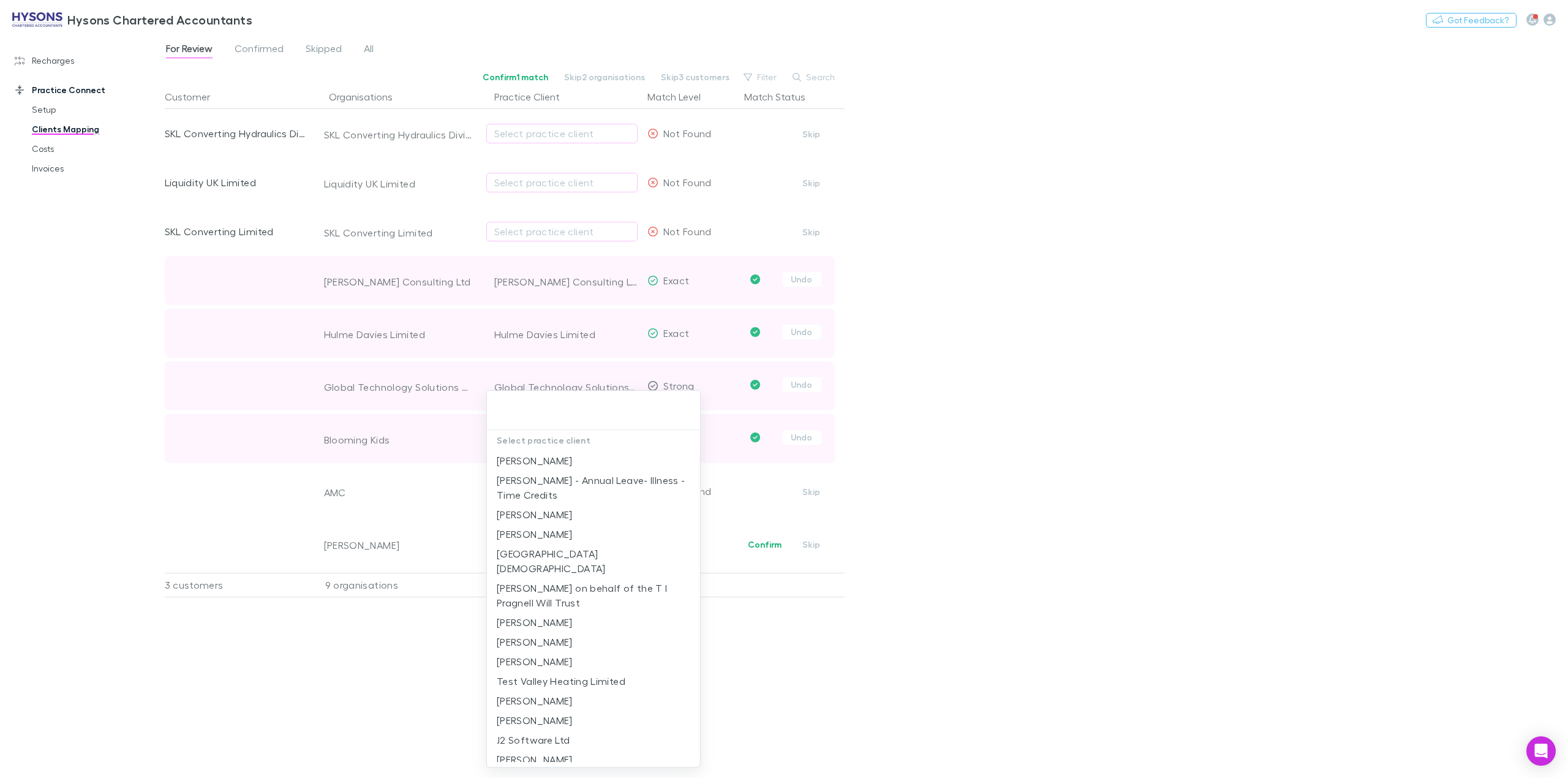
click at [333, 652] on div at bounding box center [784, 389] width 1568 height 778
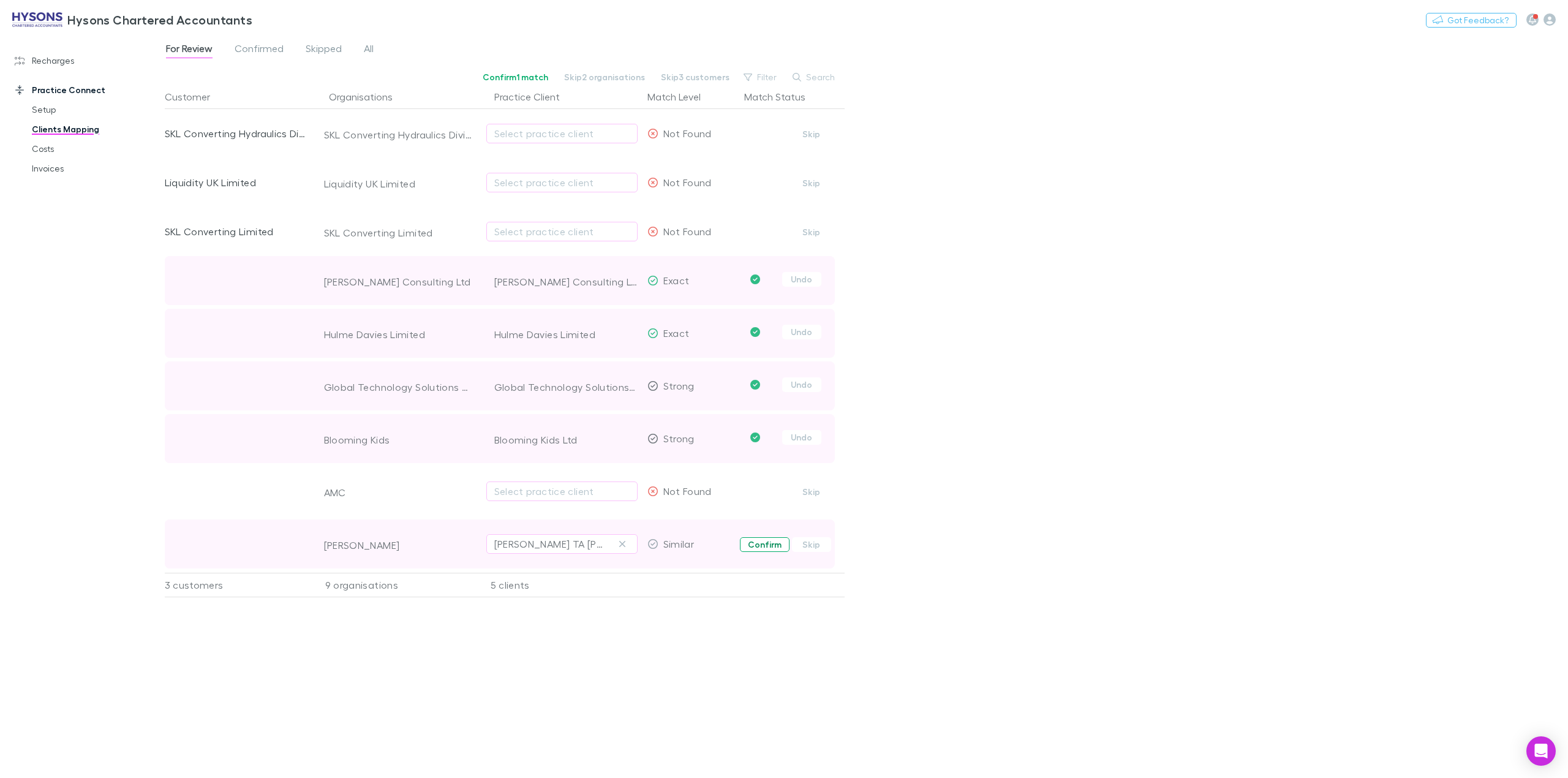
click at [759, 550] on button "Confirm" at bounding box center [764, 544] width 49 height 14
click at [520, 233] on div "Select practice client" at bounding box center [562, 231] width 135 height 14
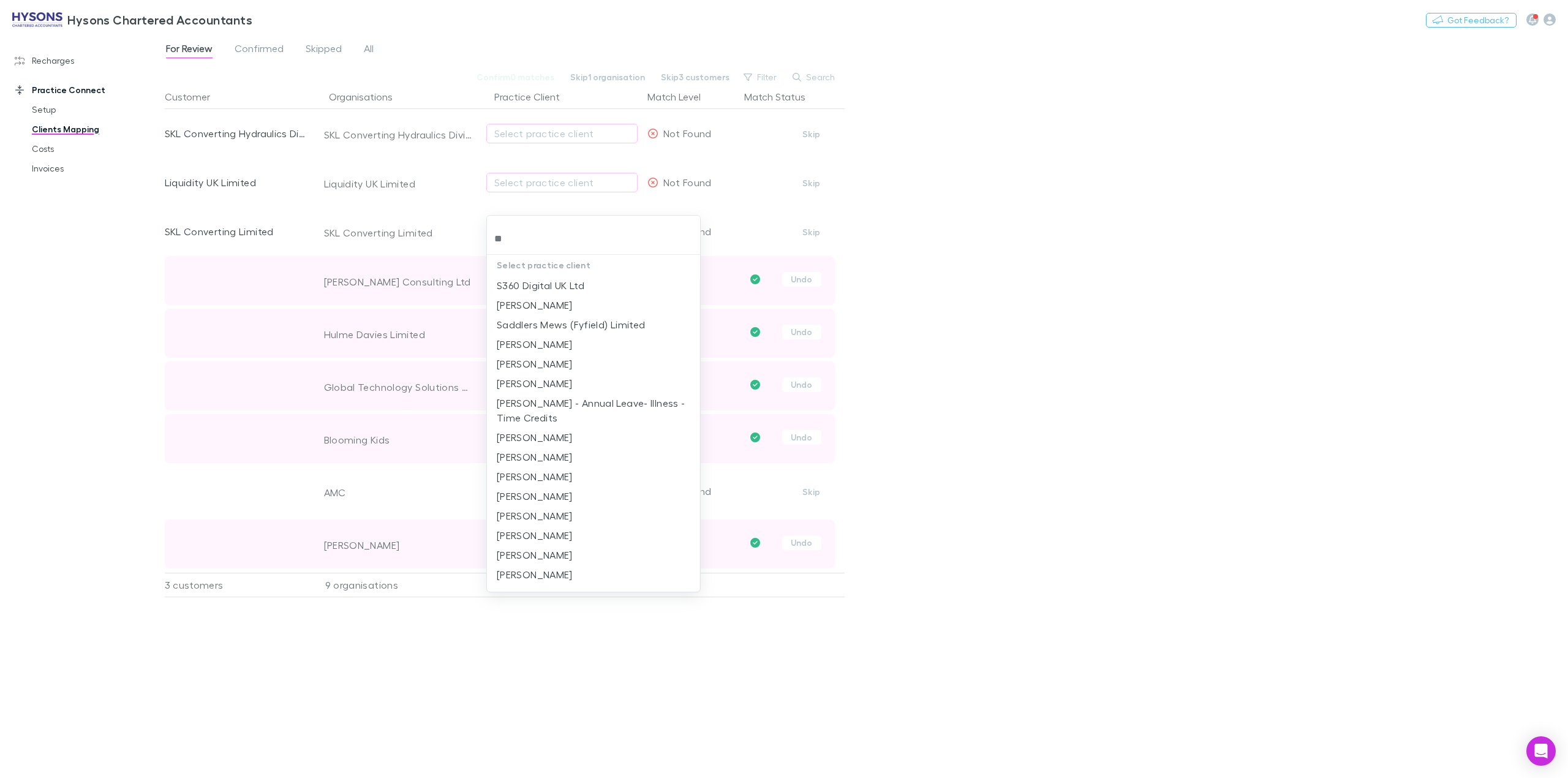
type input "***"
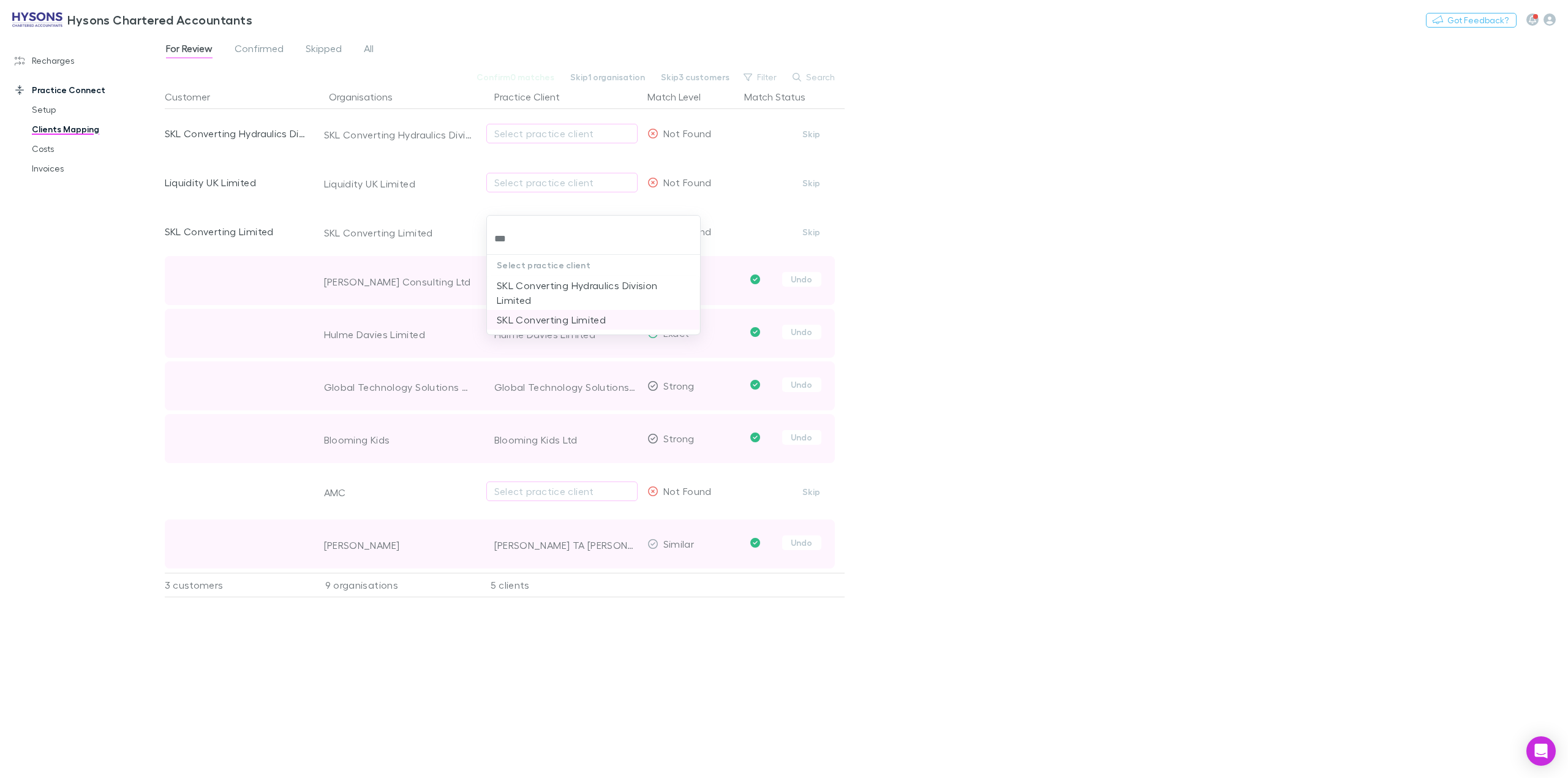
click at [535, 320] on li "SKL Converting Limited" at bounding box center [593, 319] width 213 height 19
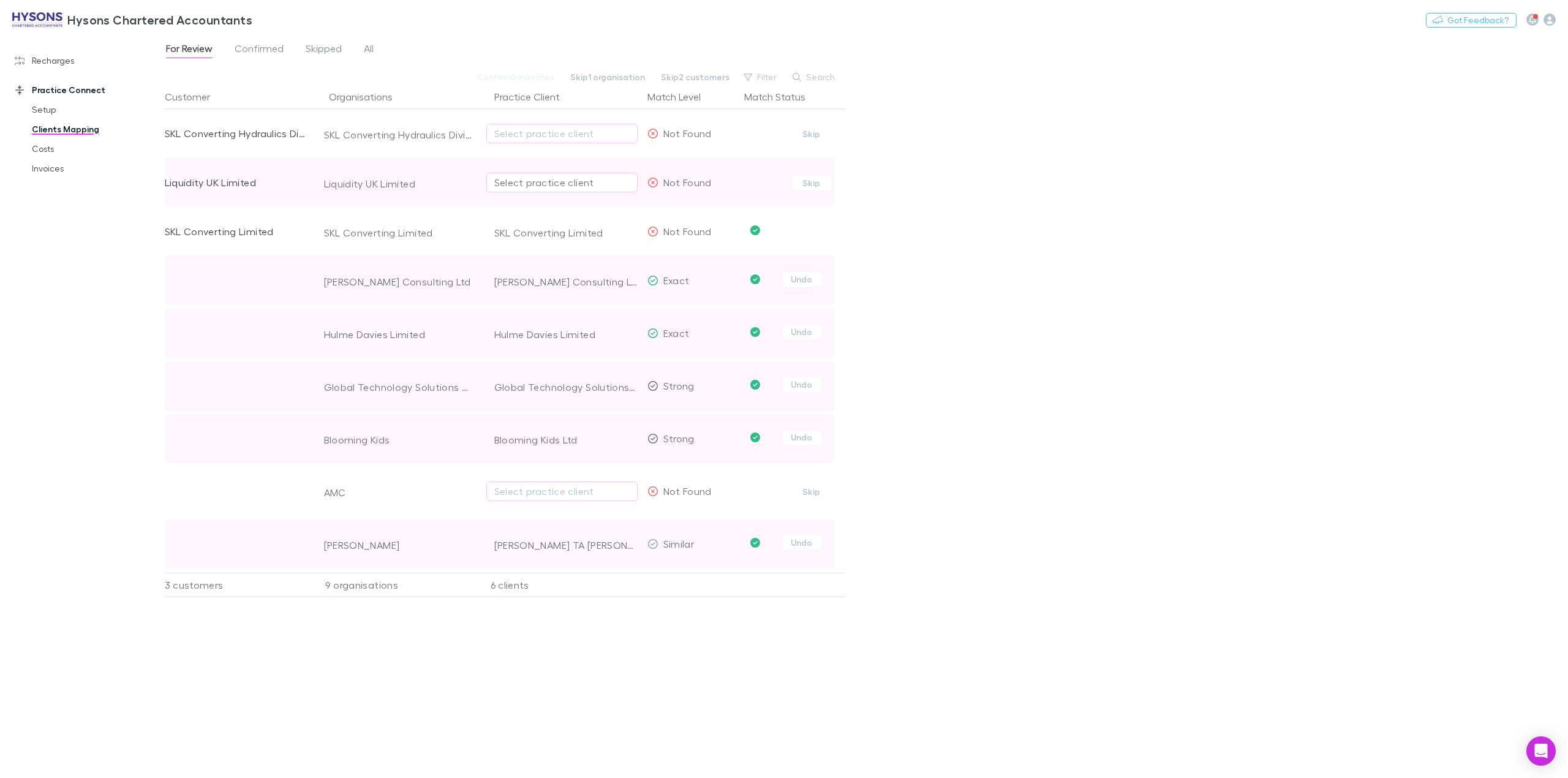
click at [533, 182] on div "Select practice client" at bounding box center [562, 182] width 135 height 14
type input "*****"
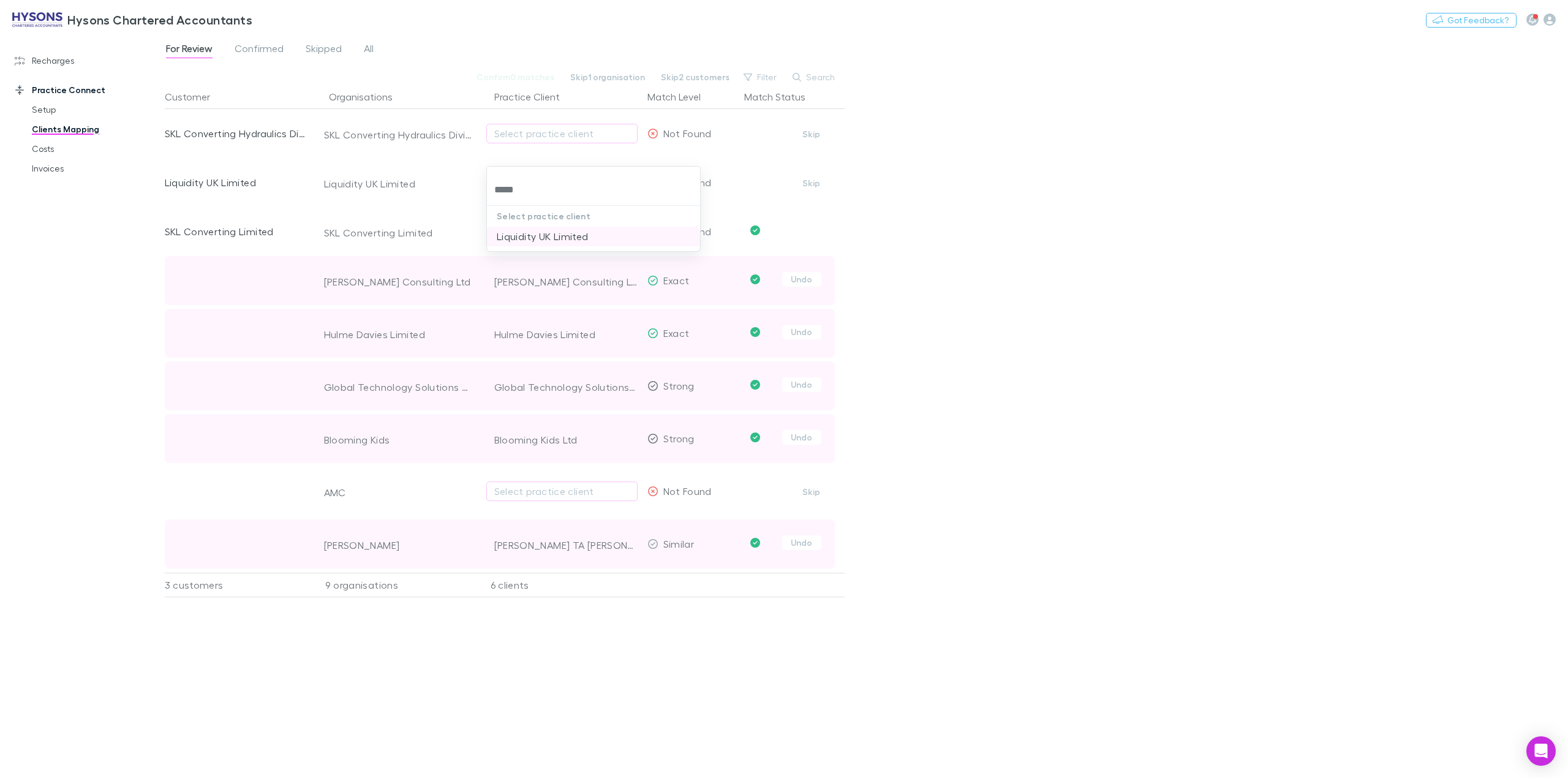
click at [551, 231] on li "Liquidity UK Limited" at bounding box center [593, 236] width 213 height 19
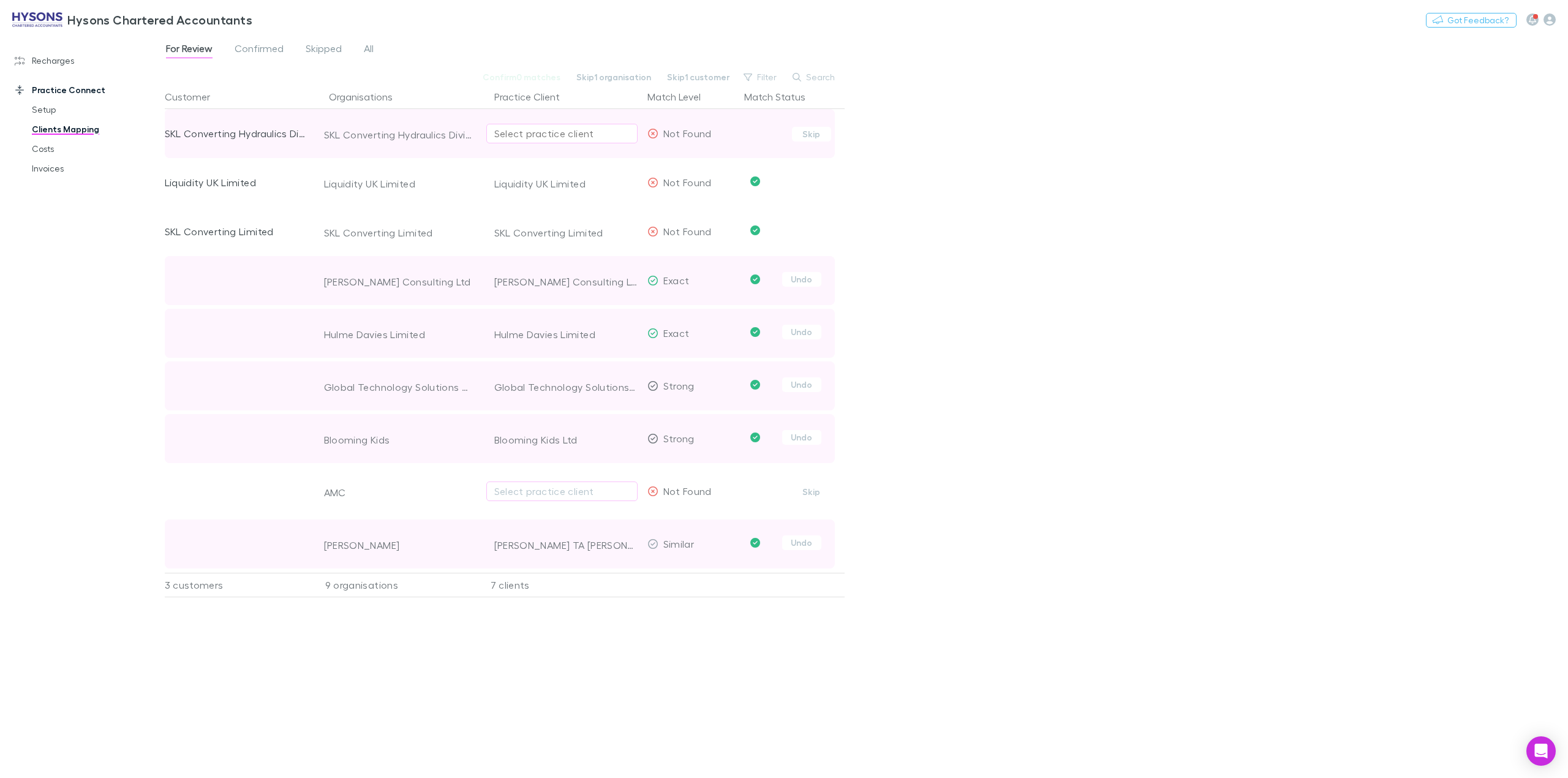
click at [542, 135] on div "Select practice client" at bounding box center [562, 133] width 135 height 14
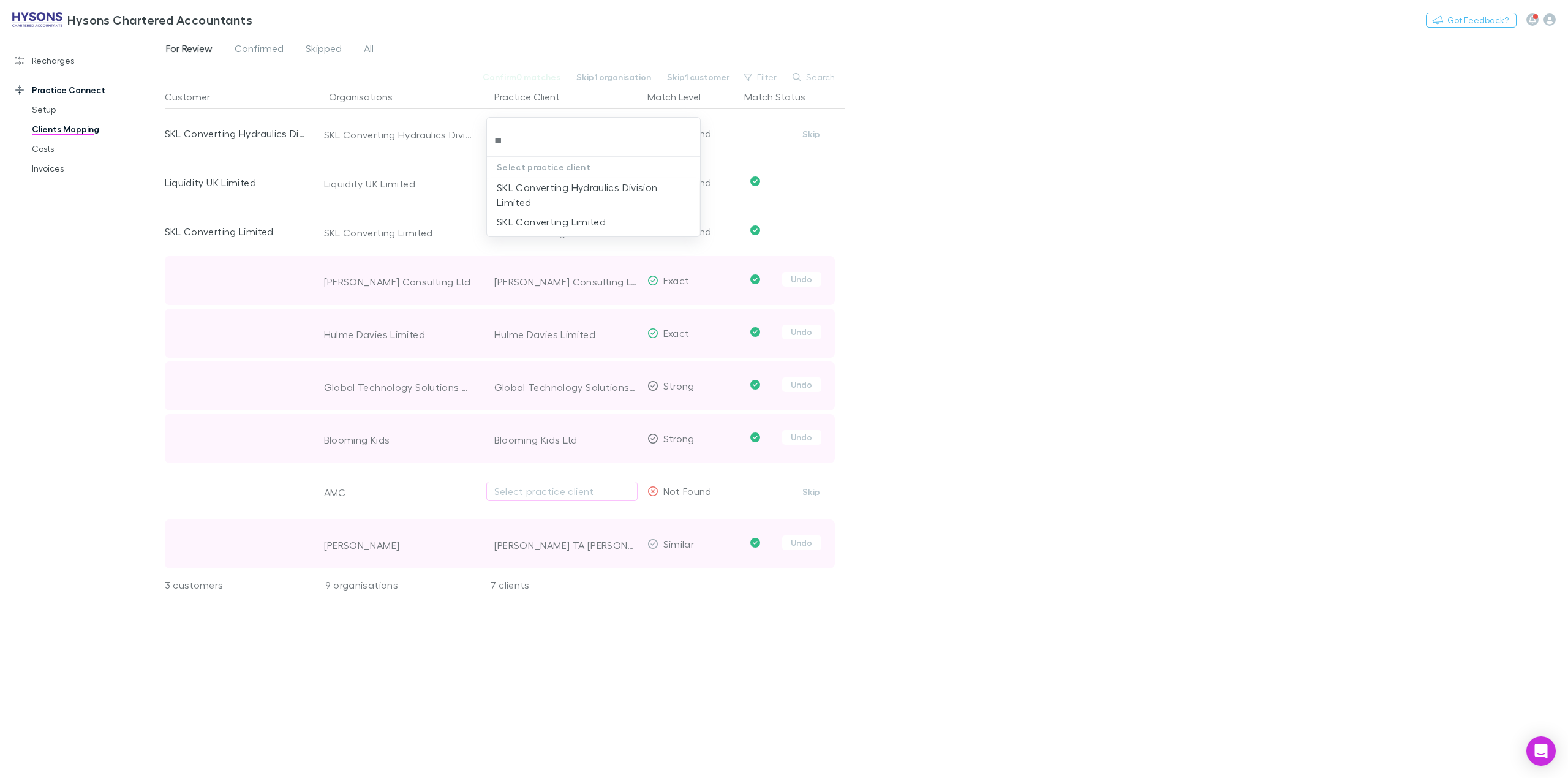
type input "***"
click at [541, 197] on li "SKL Converting Hydraulics Division Limited" at bounding box center [593, 195] width 213 height 34
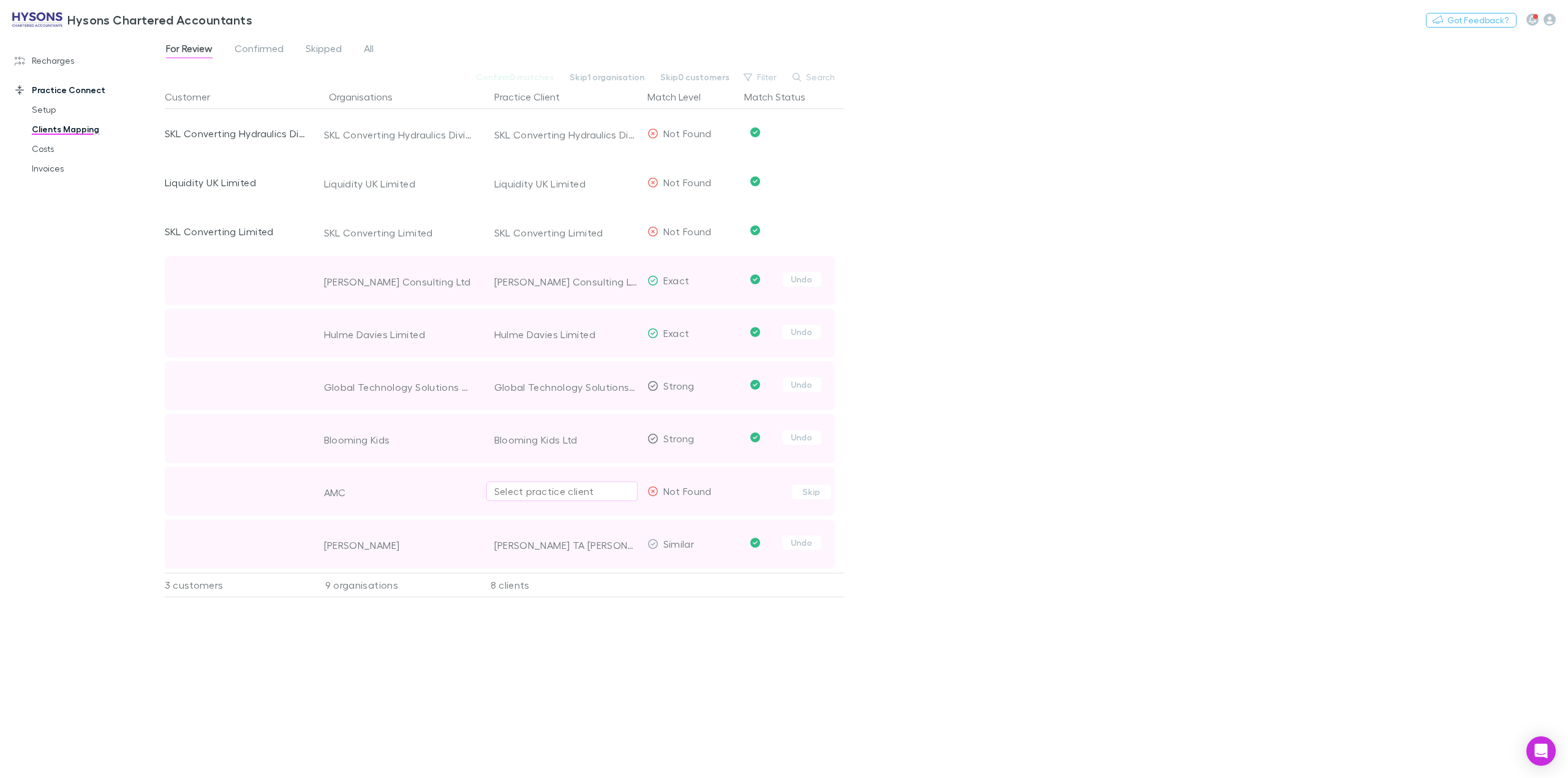
click at [558, 498] on div "Select practice client" at bounding box center [562, 491] width 135 height 14
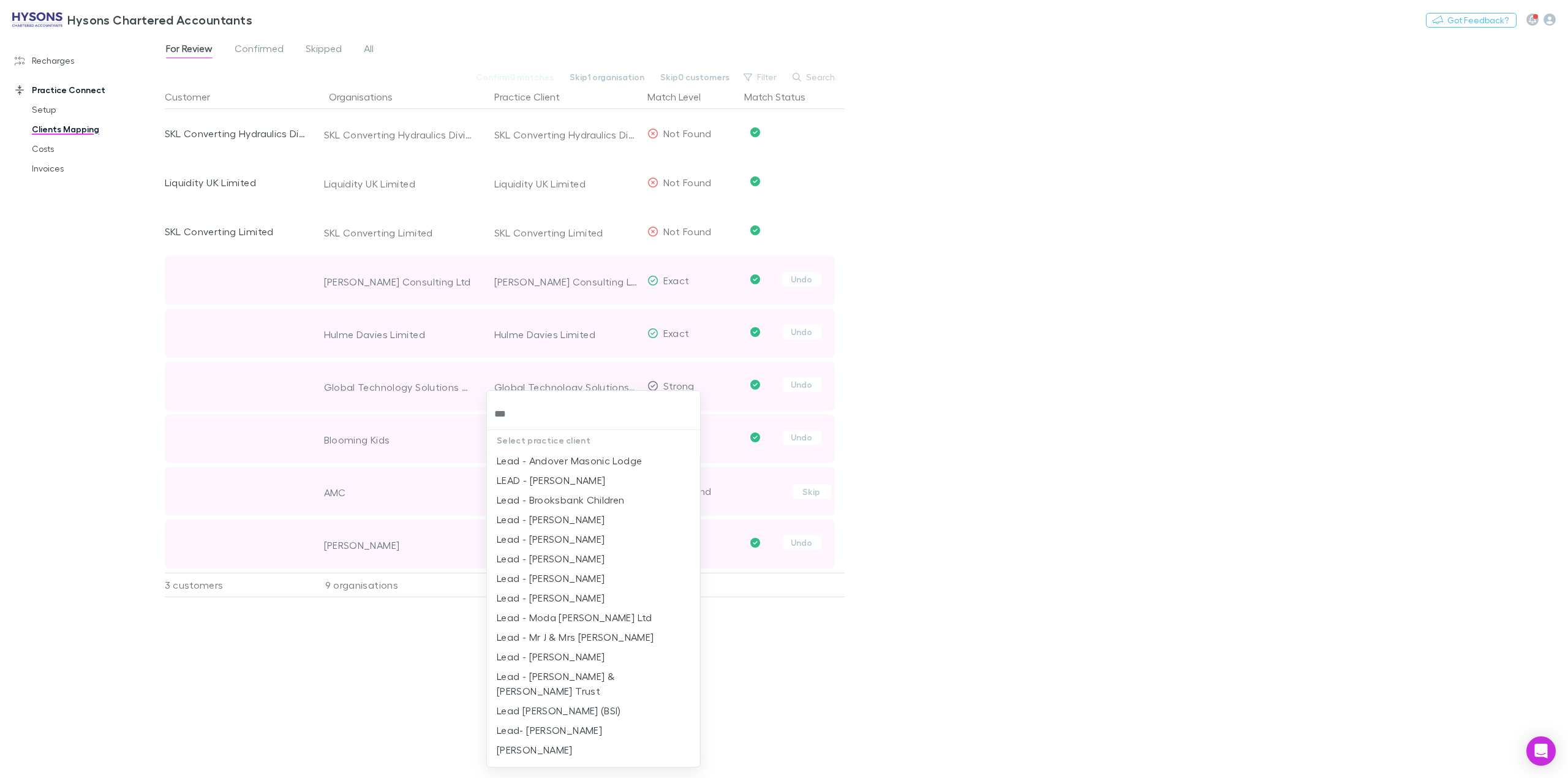
type input "****"
click at [576, 463] on li "Lead - Andover Masonic Lodge" at bounding box center [593, 460] width 213 height 19
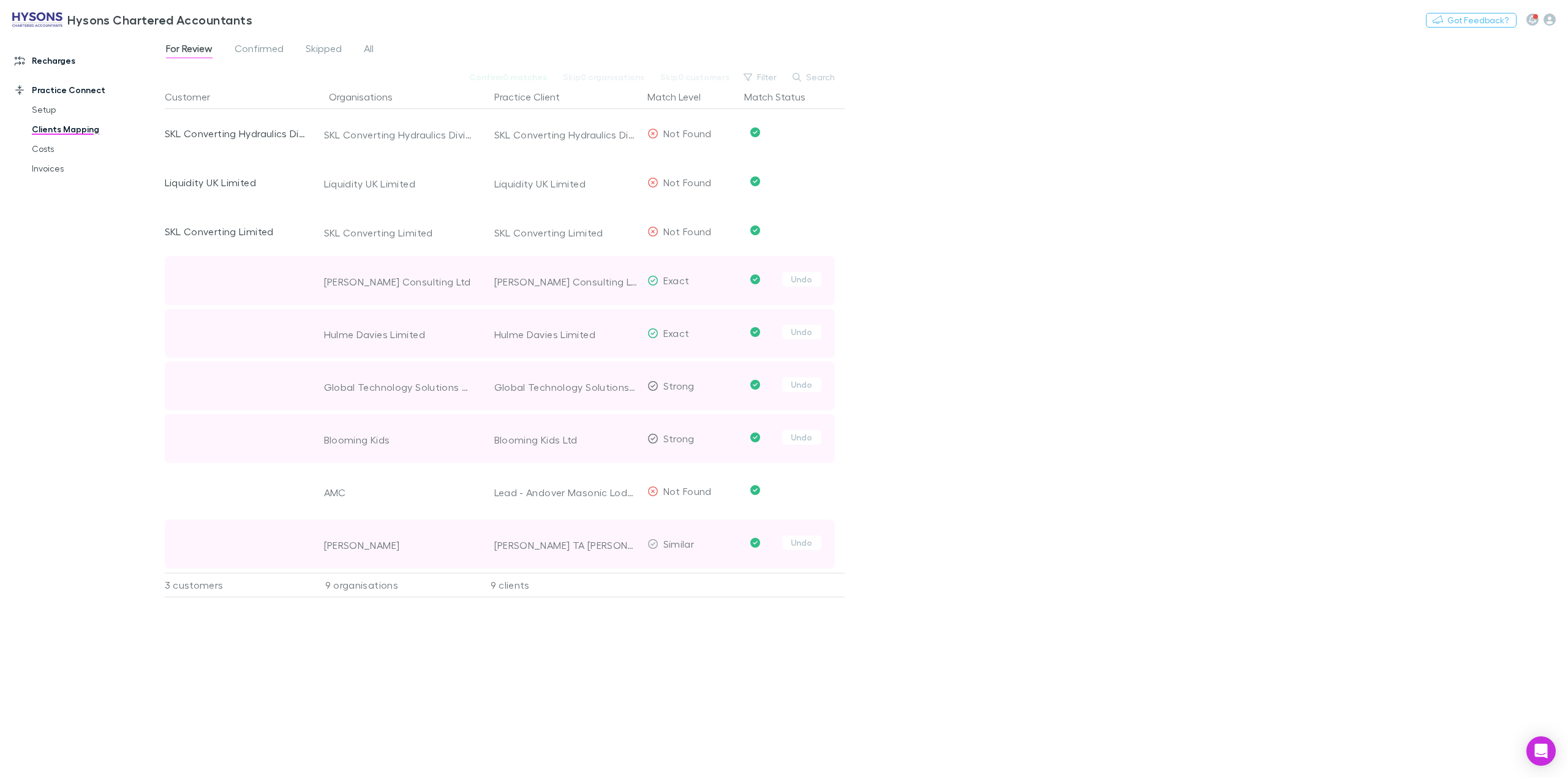
click at [54, 60] on link "Recharges" at bounding box center [88, 60] width 172 height 19
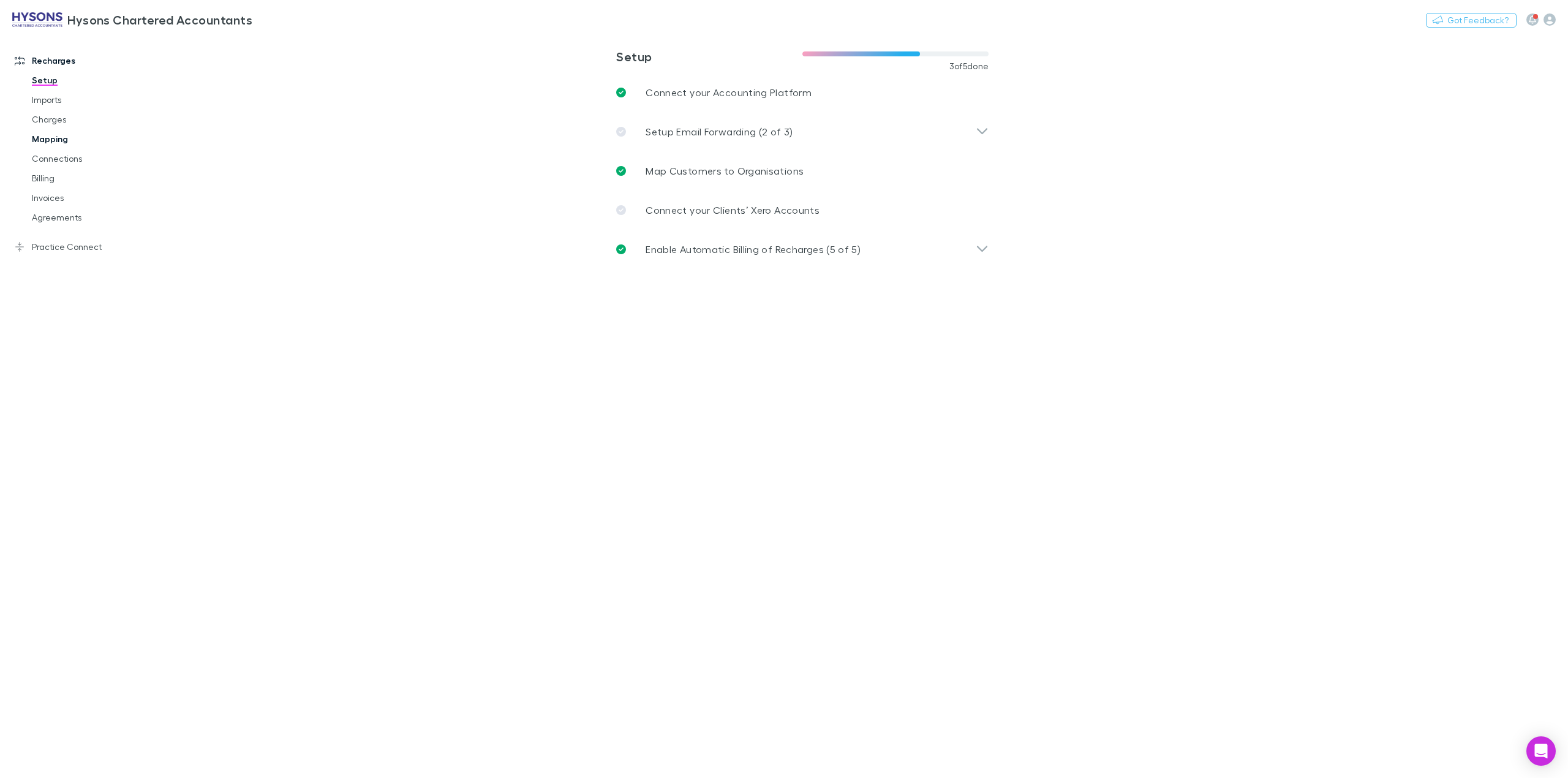
click at [51, 135] on link "Mapping" at bounding box center [97, 138] width 155 height 19
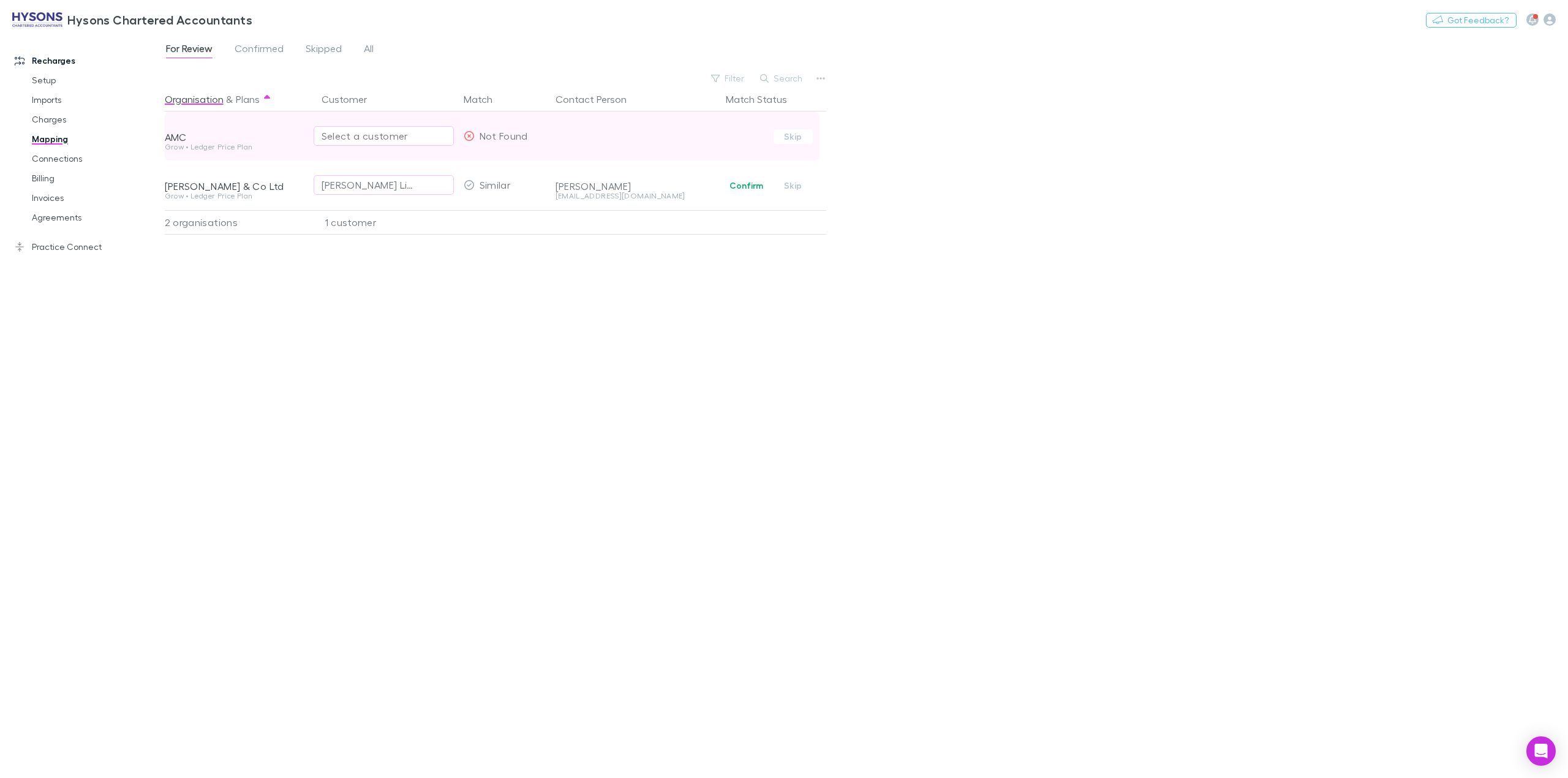
click at [346, 132] on div "Select a customer" at bounding box center [384, 135] width 125 height 14
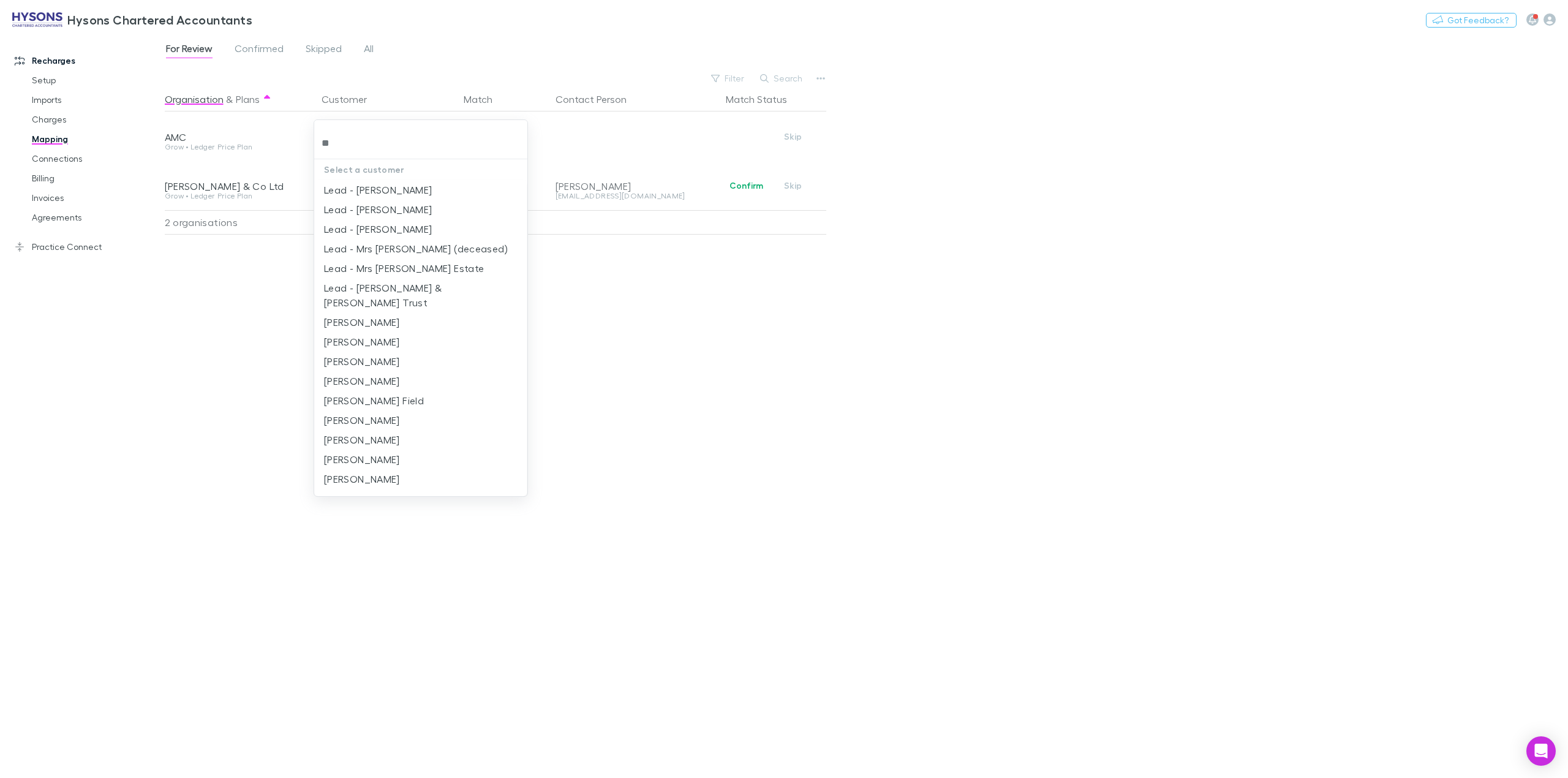
type input "*"
click at [883, 305] on div at bounding box center [784, 389] width 1568 height 778
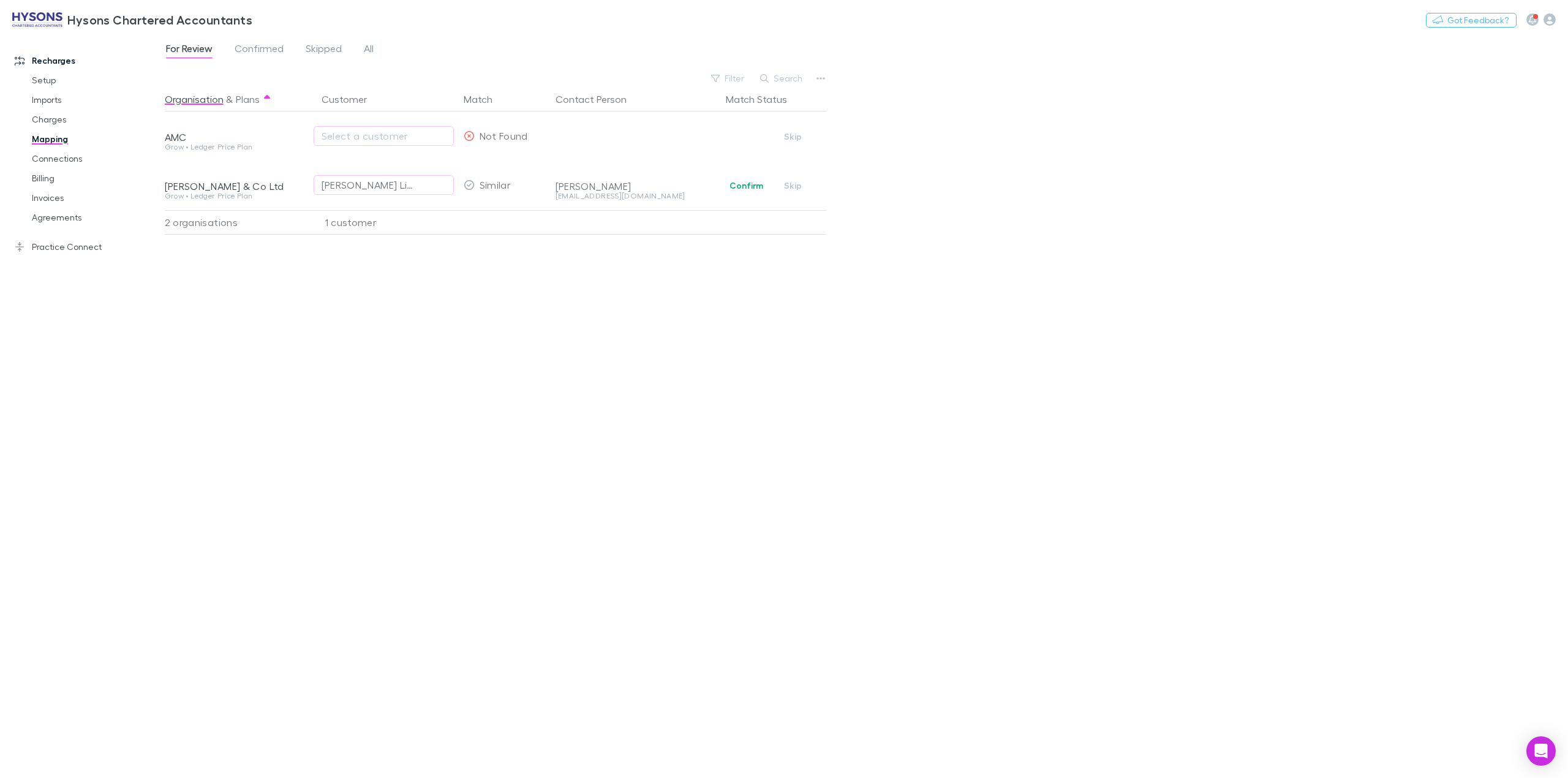
click at [397, 381] on div "Organisation & Plans Customer Match Contact Person Match Status AMC Grow • Ledg…" at bounding box center [497, 427] width 665 height 681
click at [44, 197] on link "Invoices" at bounding box center [97, 197] width 155 height 19
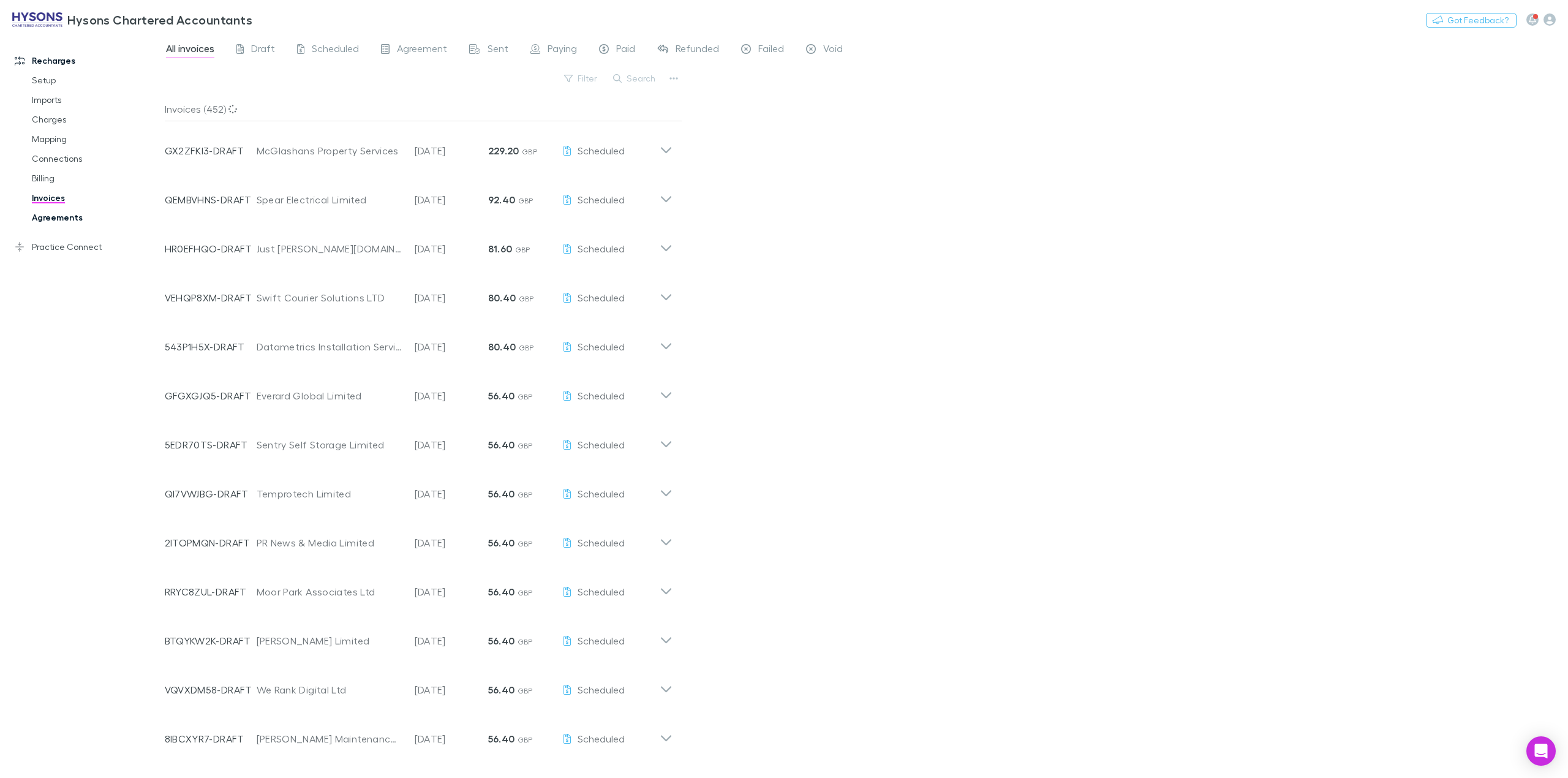
click at [55, 214] on link "Agreements" at bounding box center [97, 217] width 155 height 19
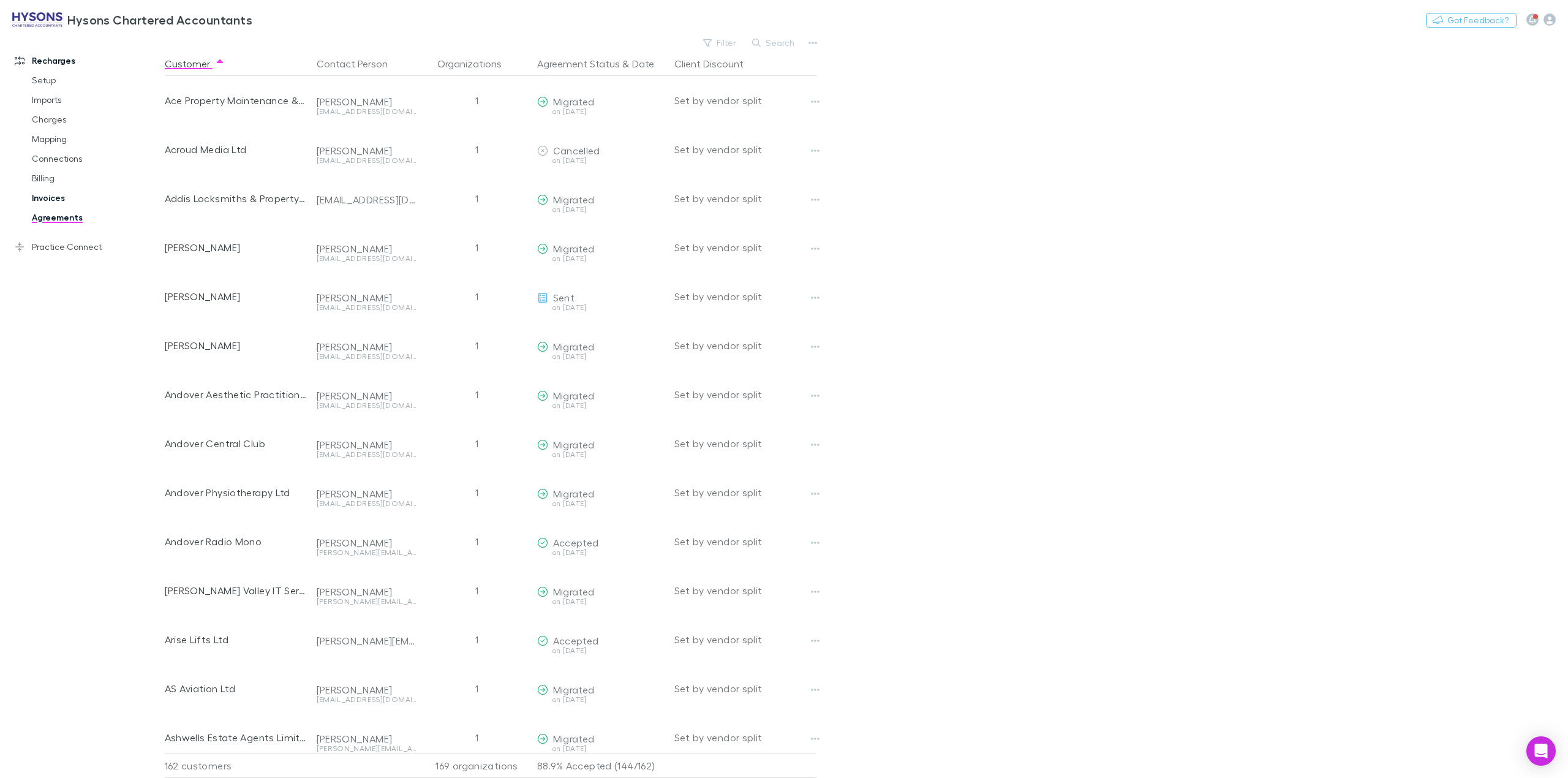
click at [45, 193] on link "Invoices" at bounding box center [97, 197] width 155 height 19
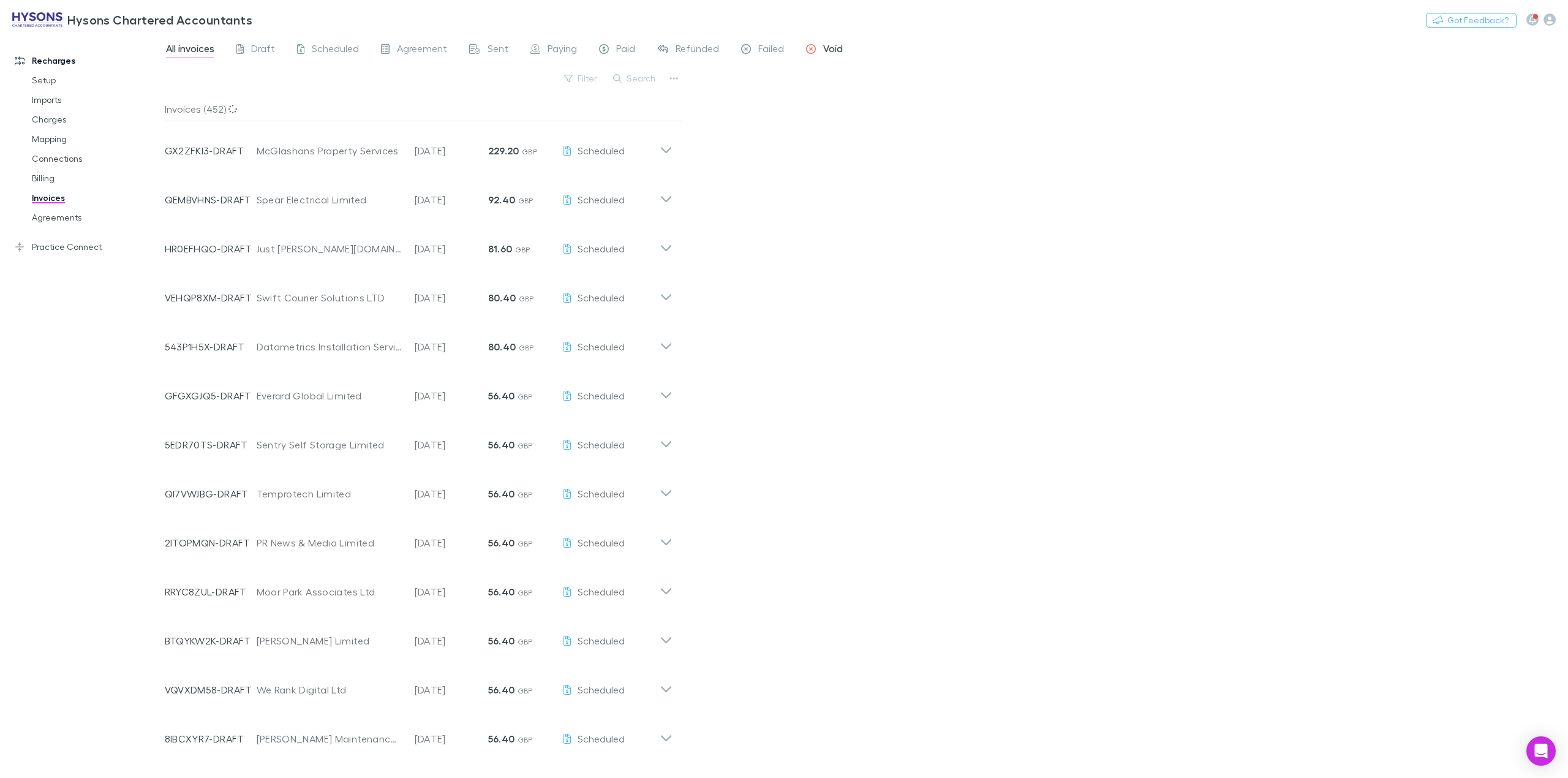
click at [838, 53] on span "Void" at bounding box center [833, 50] width 19 height 16
click at [759, 44] on span "Failed" at bounding box center [771, 50] width 26 height 16
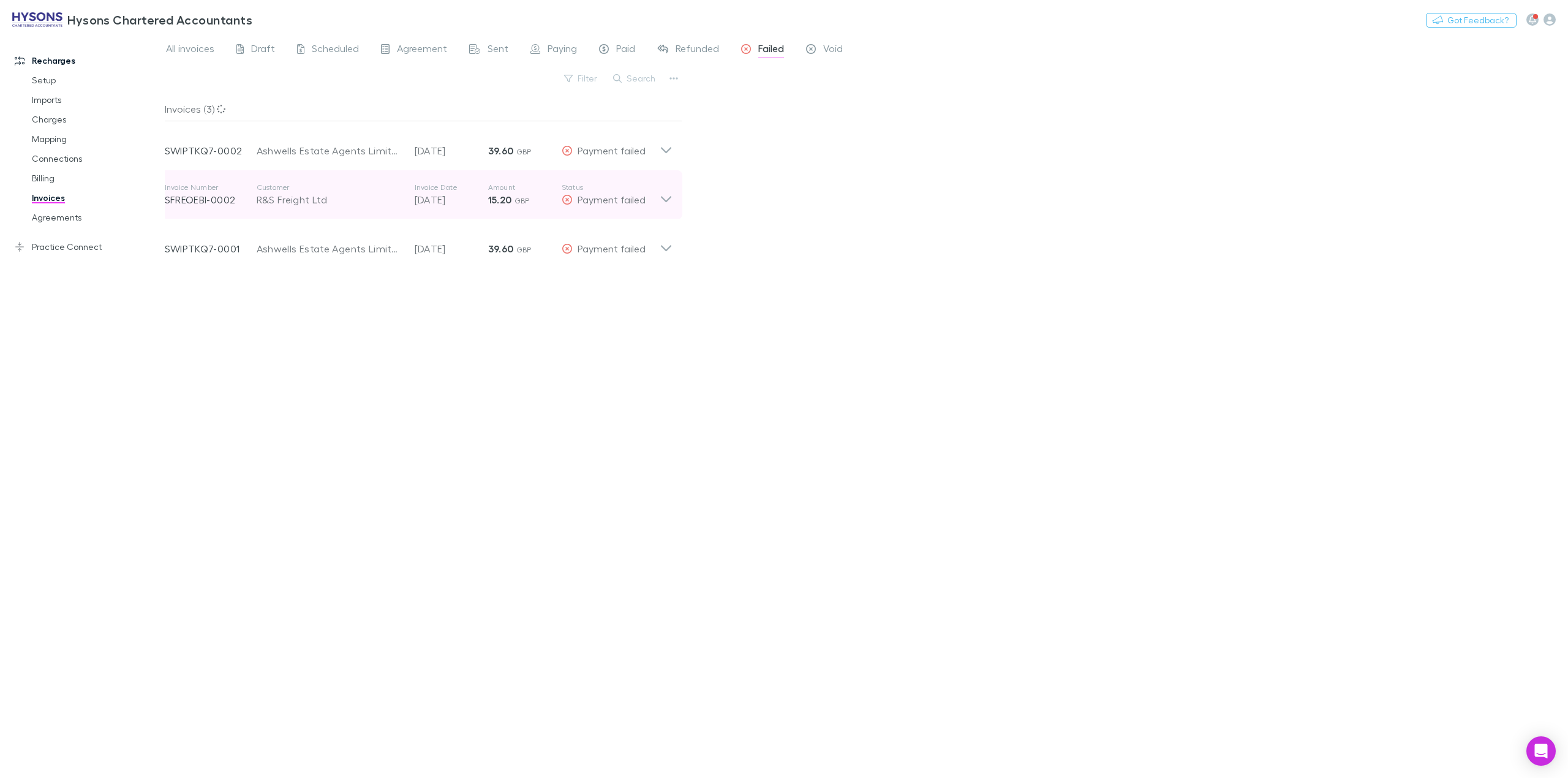
click at [667, 198] on icon at bounding box center [666, 195] width 13 height 24
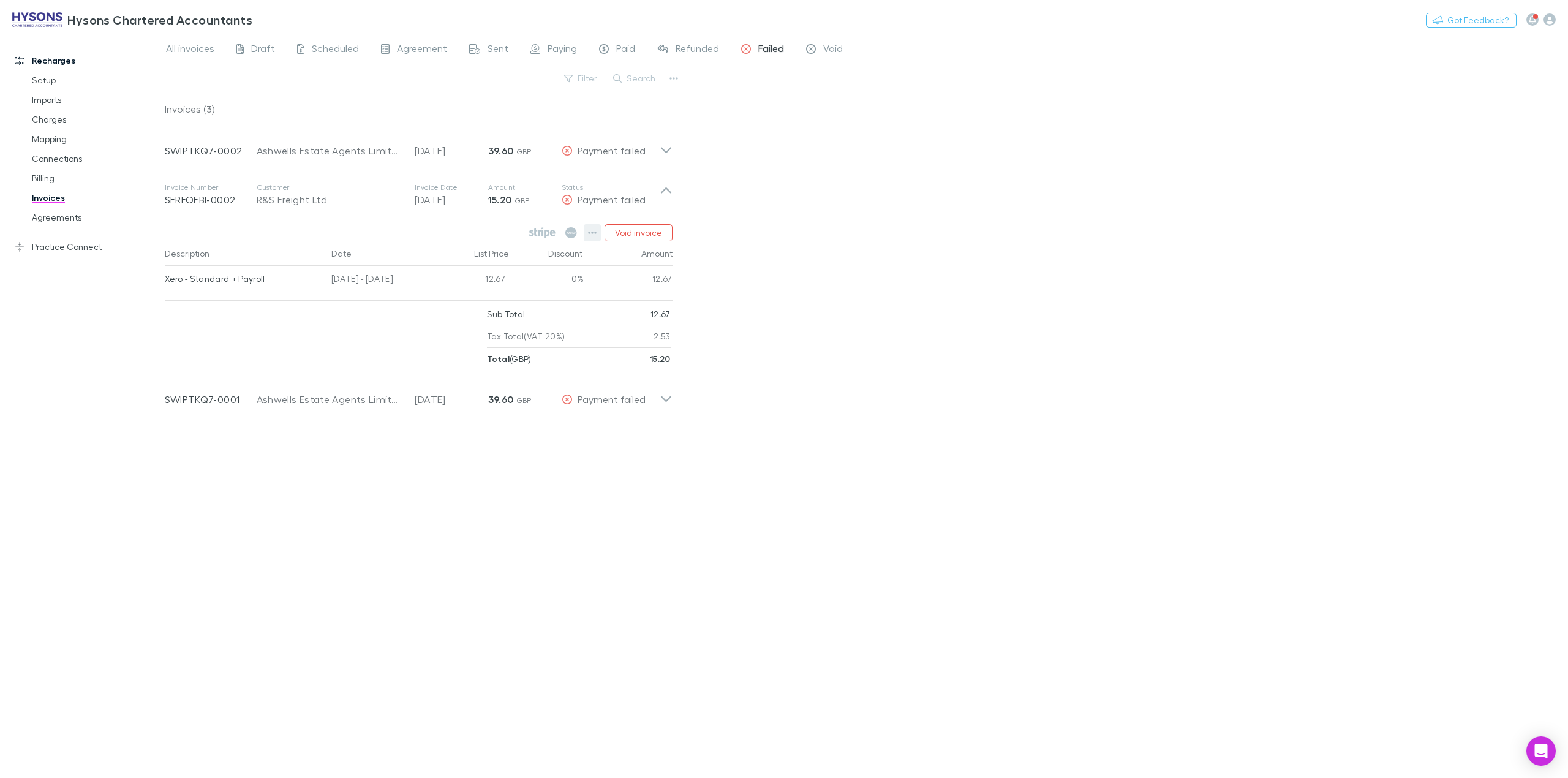
click at [591, 225] on button "button" at bounding box center [592, 232] width 17 height 17
click at [494, 416] on p "View agreement" at bounding box center [517, 418] width 149 height 14
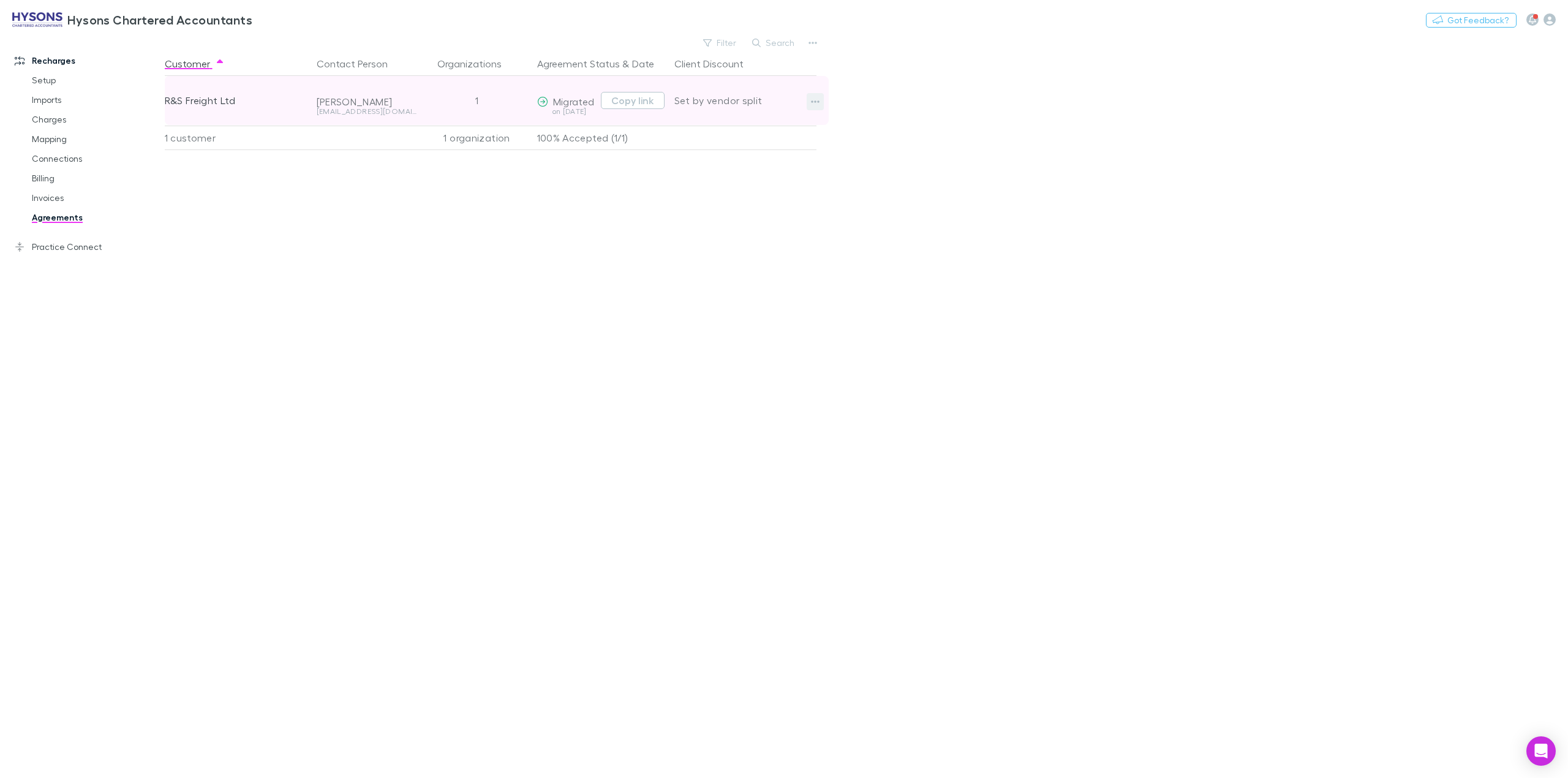
click at [821, 100] on button "button" at bounding box center [815, 101] width 17 height 17
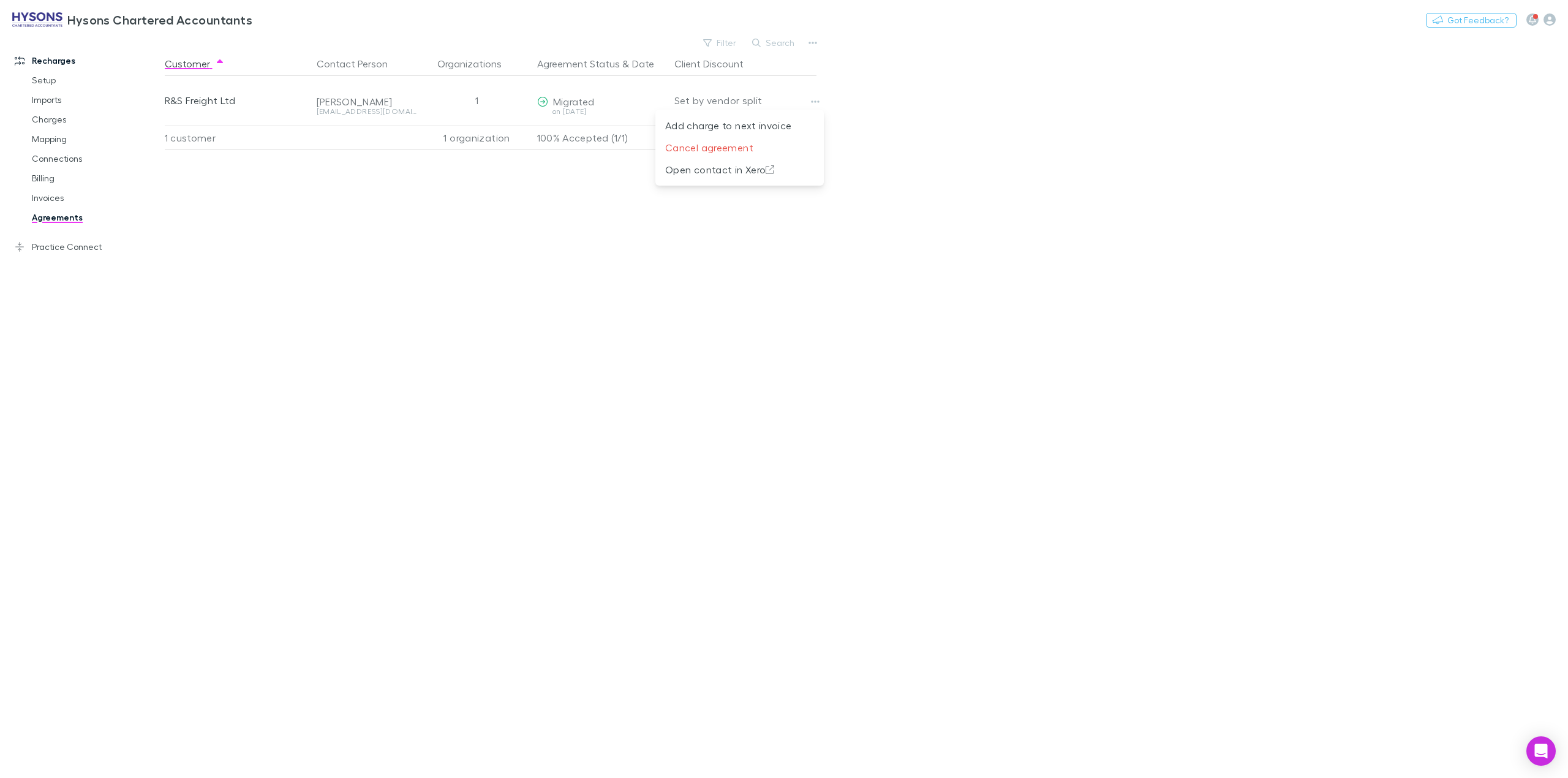
click at [413, 226] on div at bounding box center [784, 389] width 1568 height 778
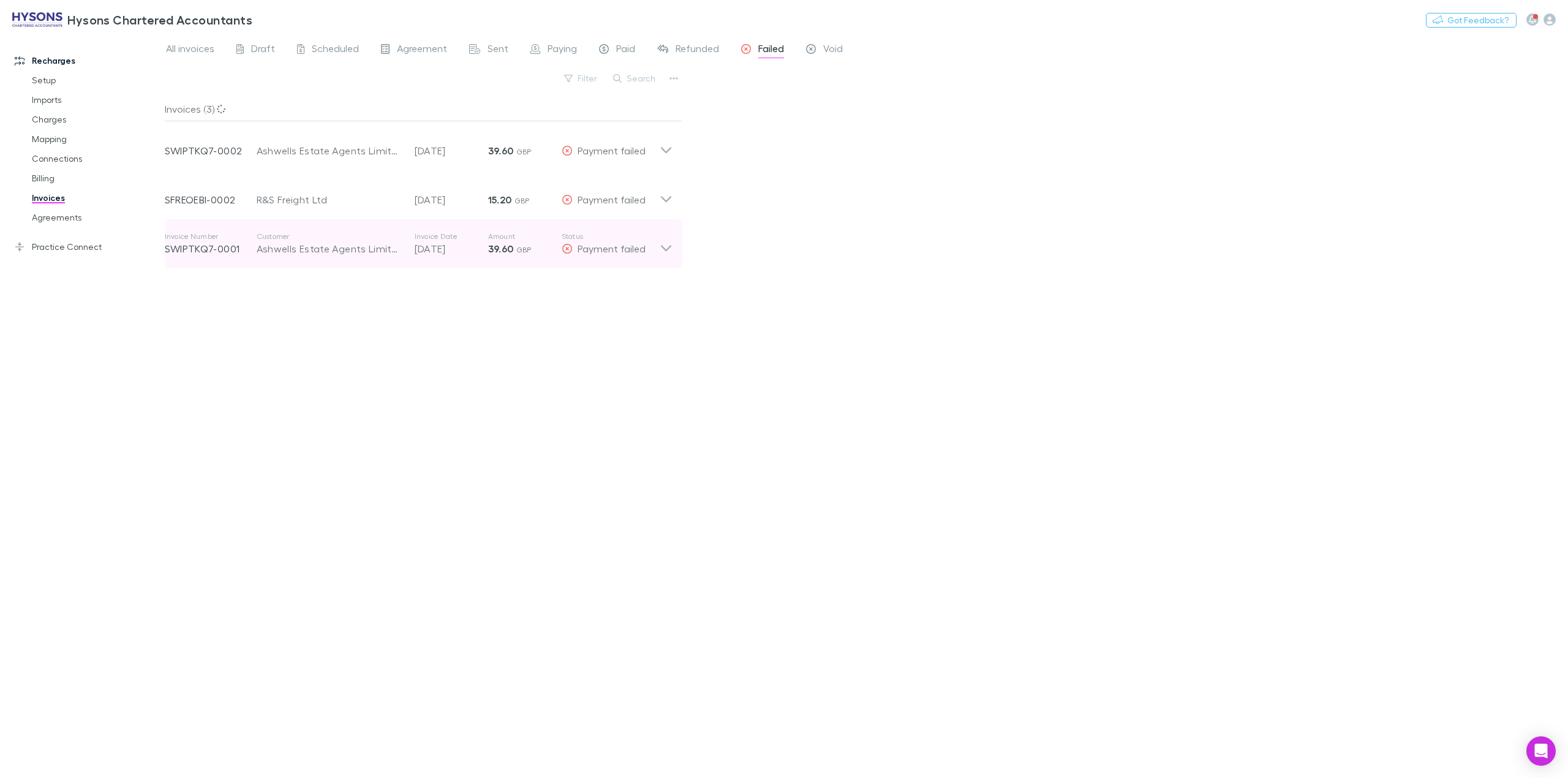
click at [668, 243] on icon at bounding box center [666, 243] width 13 height 24
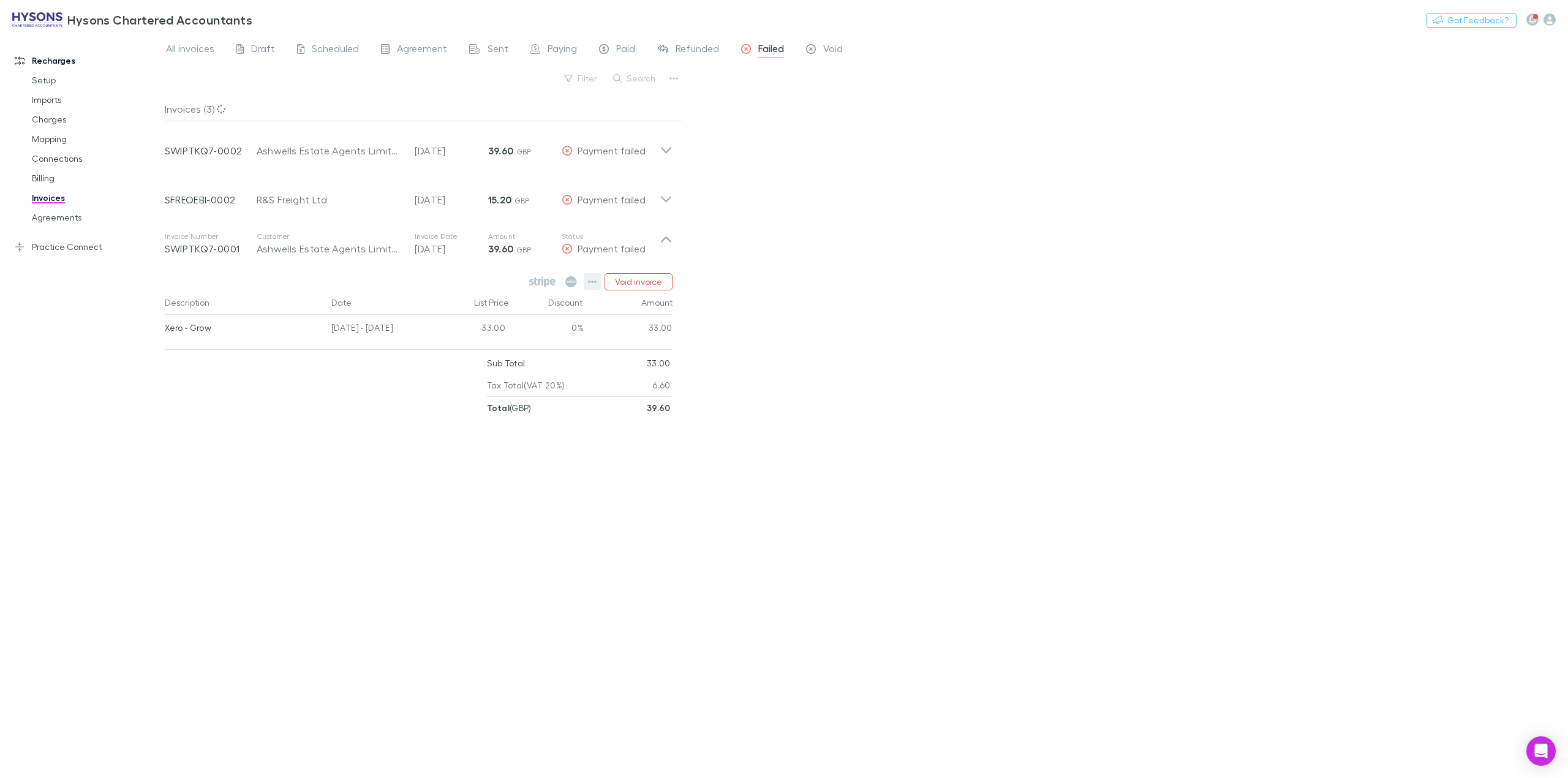
click at [589, 285] on icon "button" at bounding box center [592, 282] width 9 height 10
click at [495, 457] on p "View agreement" at bounding box center [517, 454] width 149 height 14
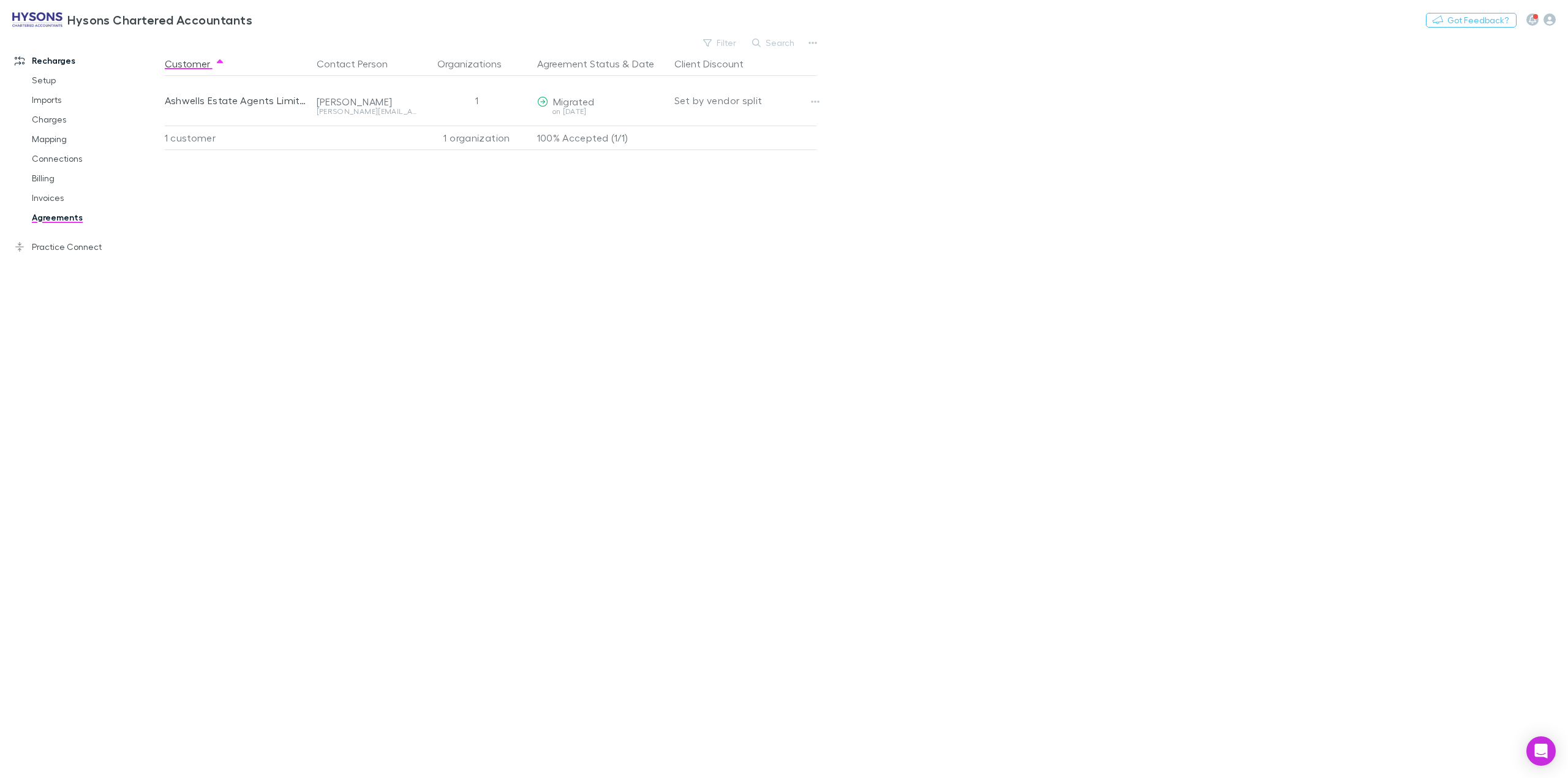
click at [453, 230] on div "Customer Contact Person Organizations Agreement Status & Date Client Discount A…" at bounding box center [501, 414] width 674 height 727
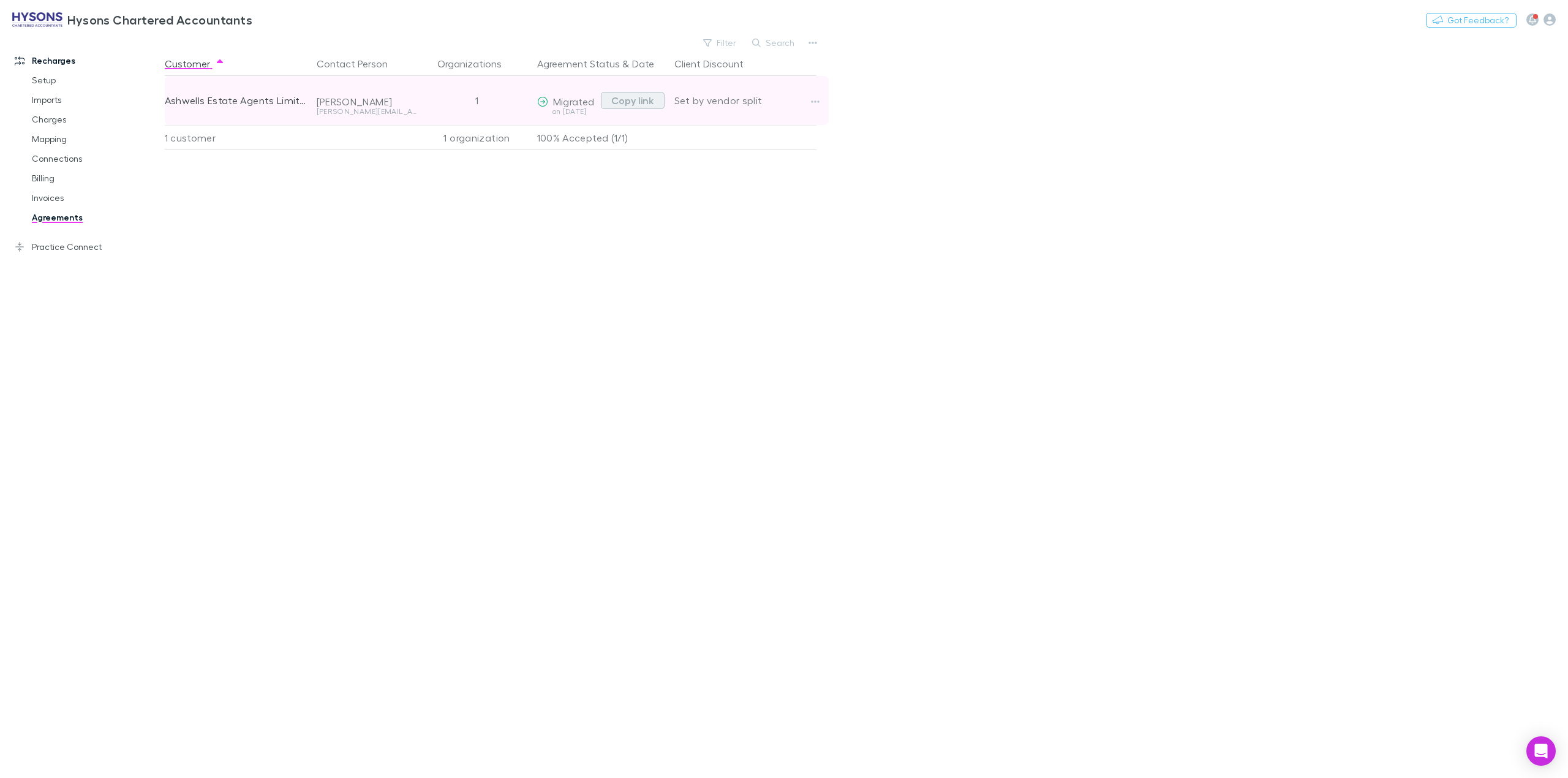
click at [618, 99] on button "Copy link" at bounding box center [633, 100] width 64 height 17
